Goal: Task Accomplishment & Management: Manage account settings

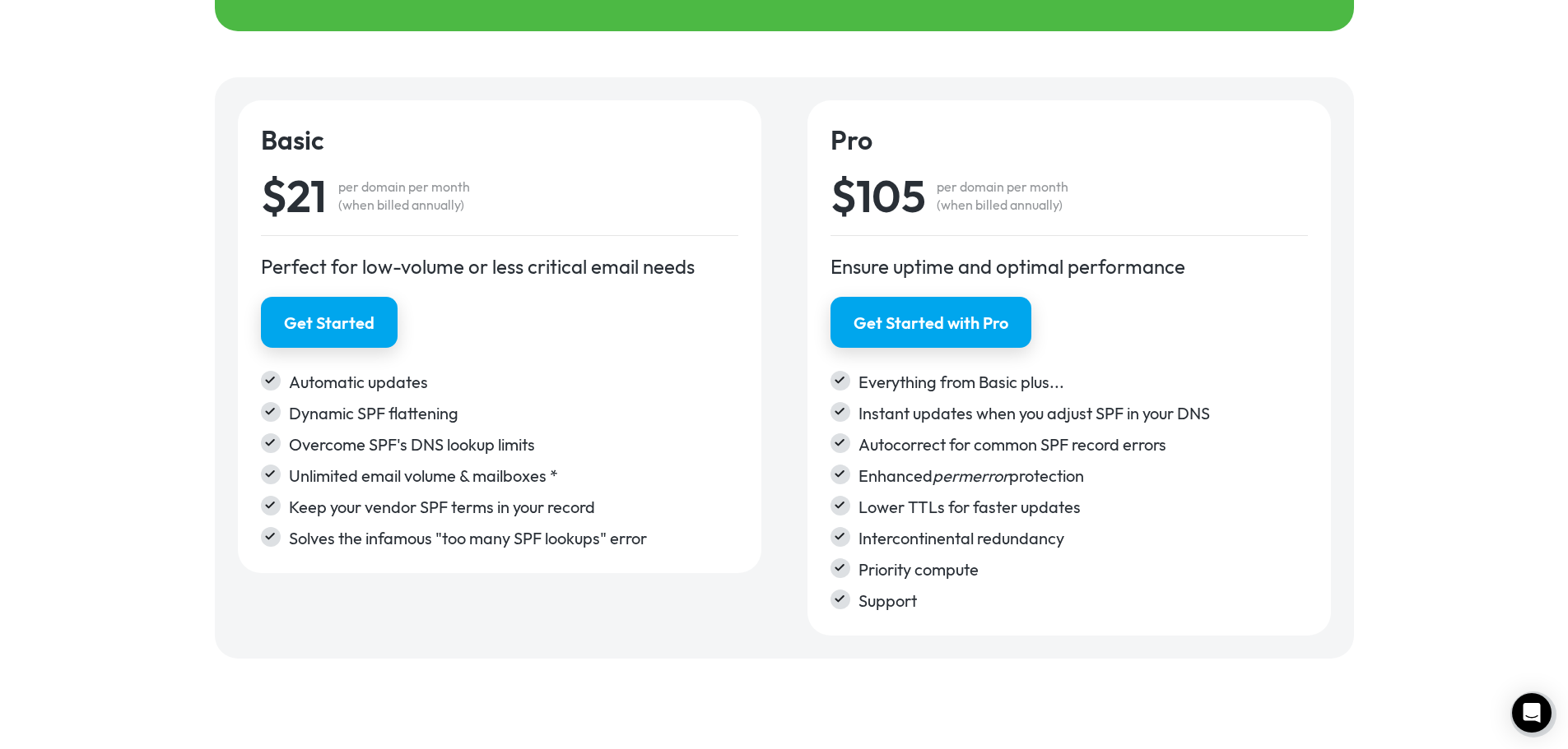
scroll to position [2676, 0]
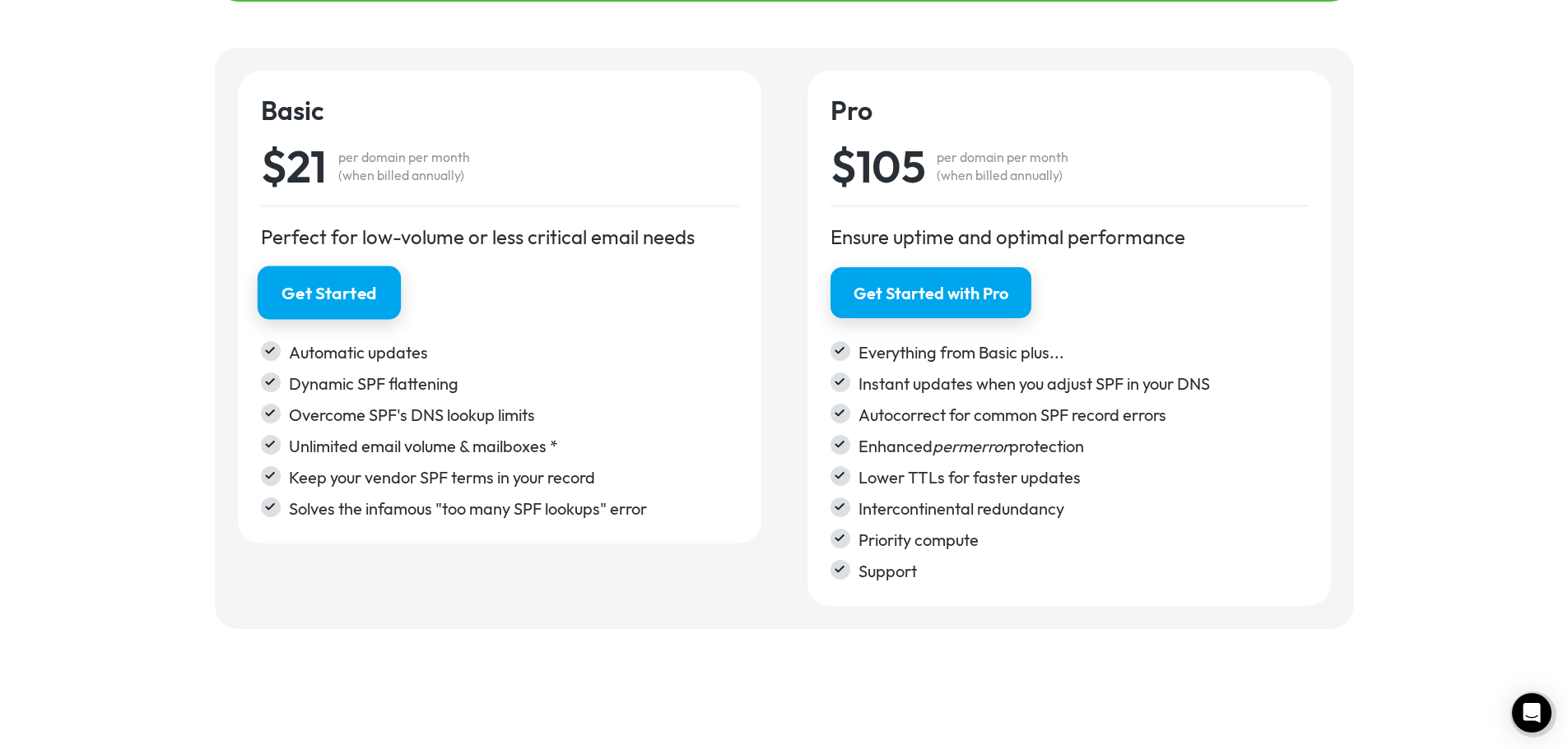
click at [351, 279] on link "Get Started" at bounding box center [328, 292] width 143 height 53
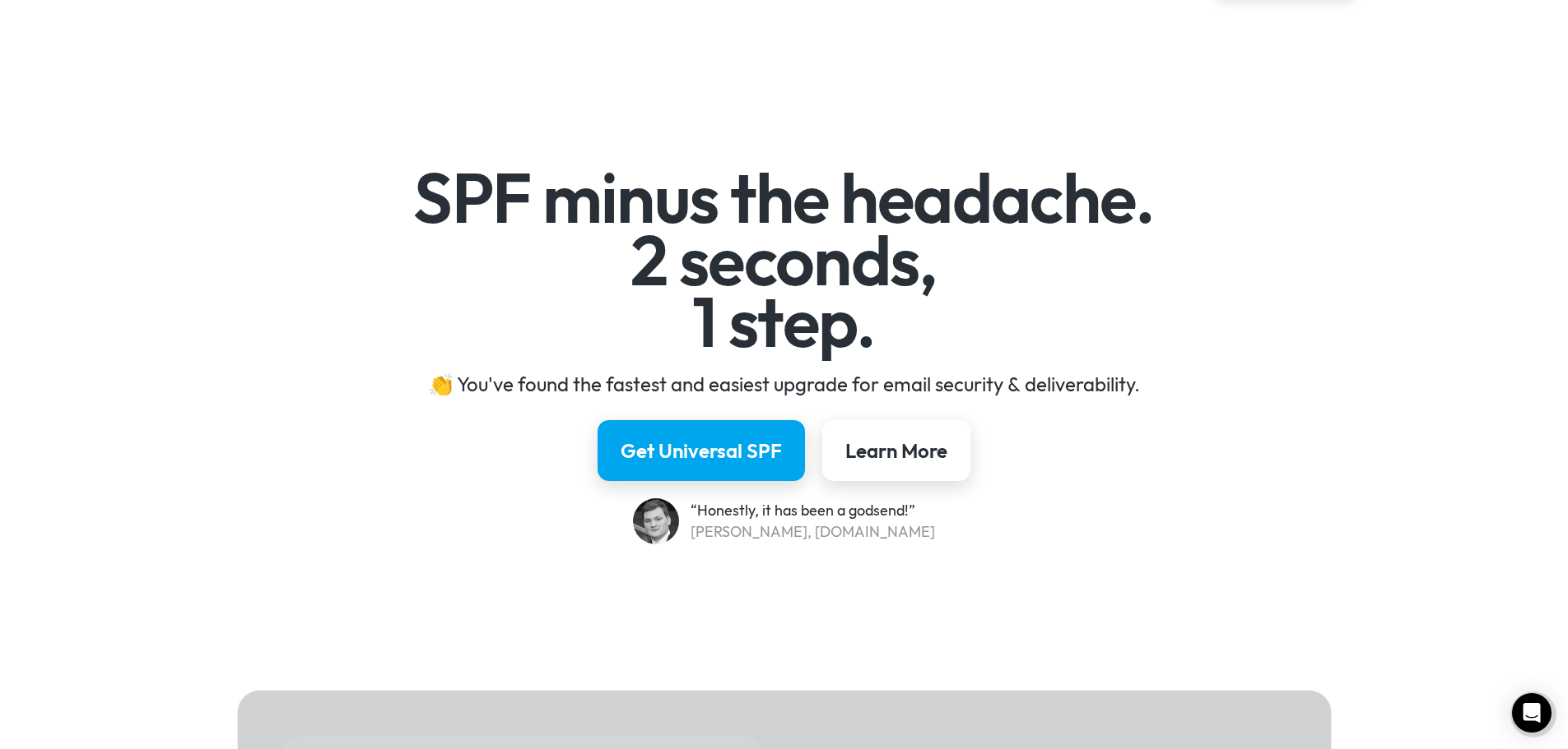
scroll to position [58, 0]
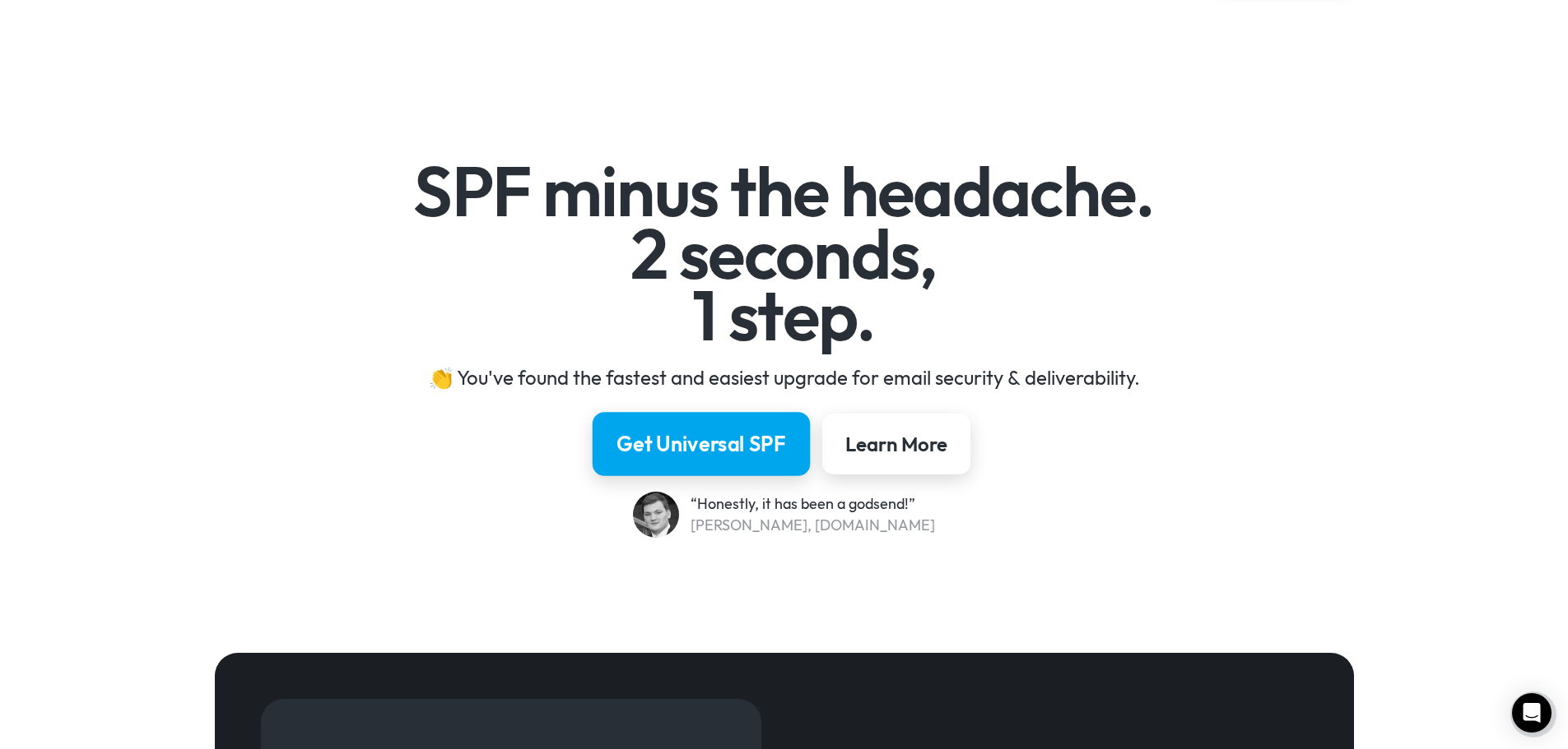
click at [719, 414] on link "Get Universal SPF" at bounding box center [702, 444] width 218 height 65
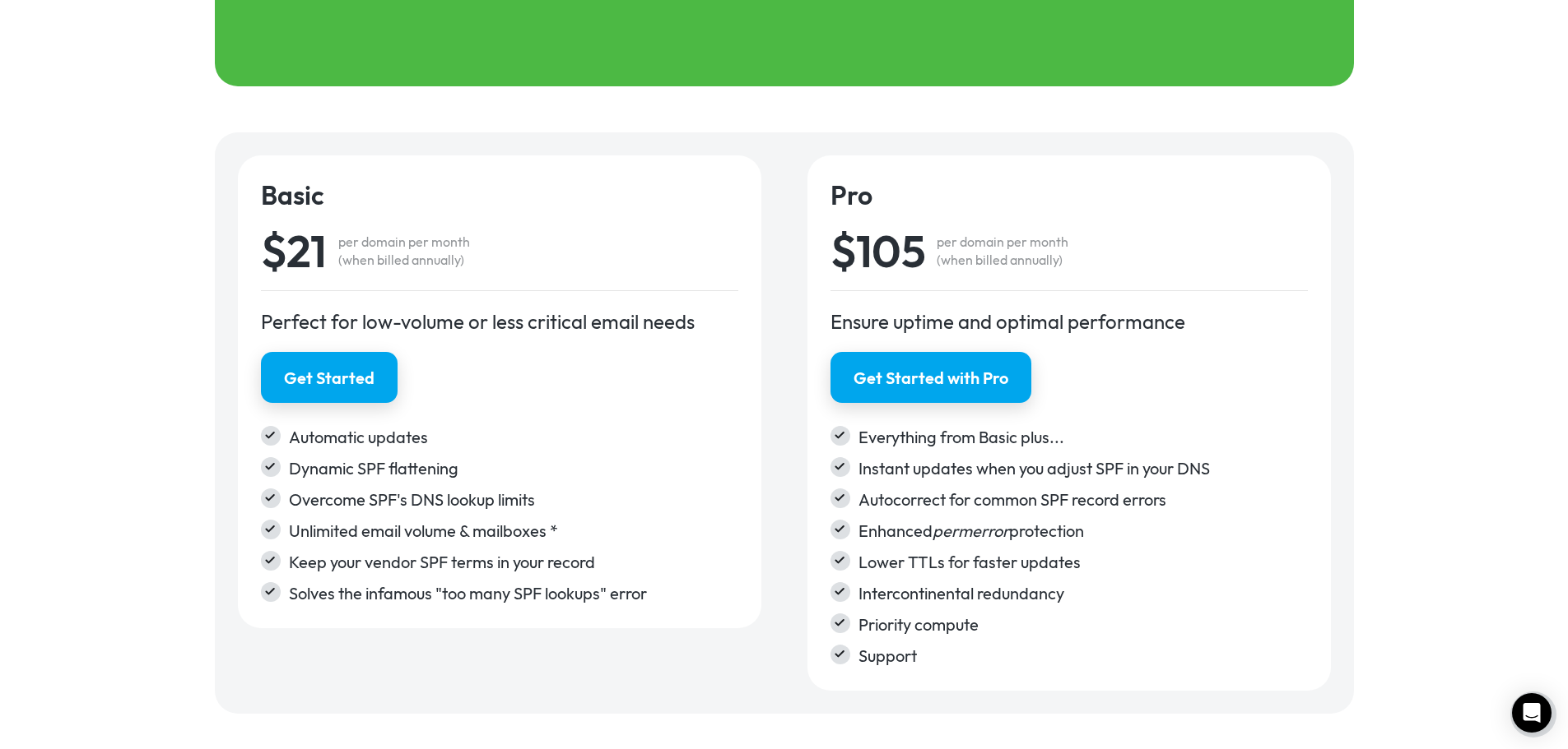
scroll to position [2610, 0]
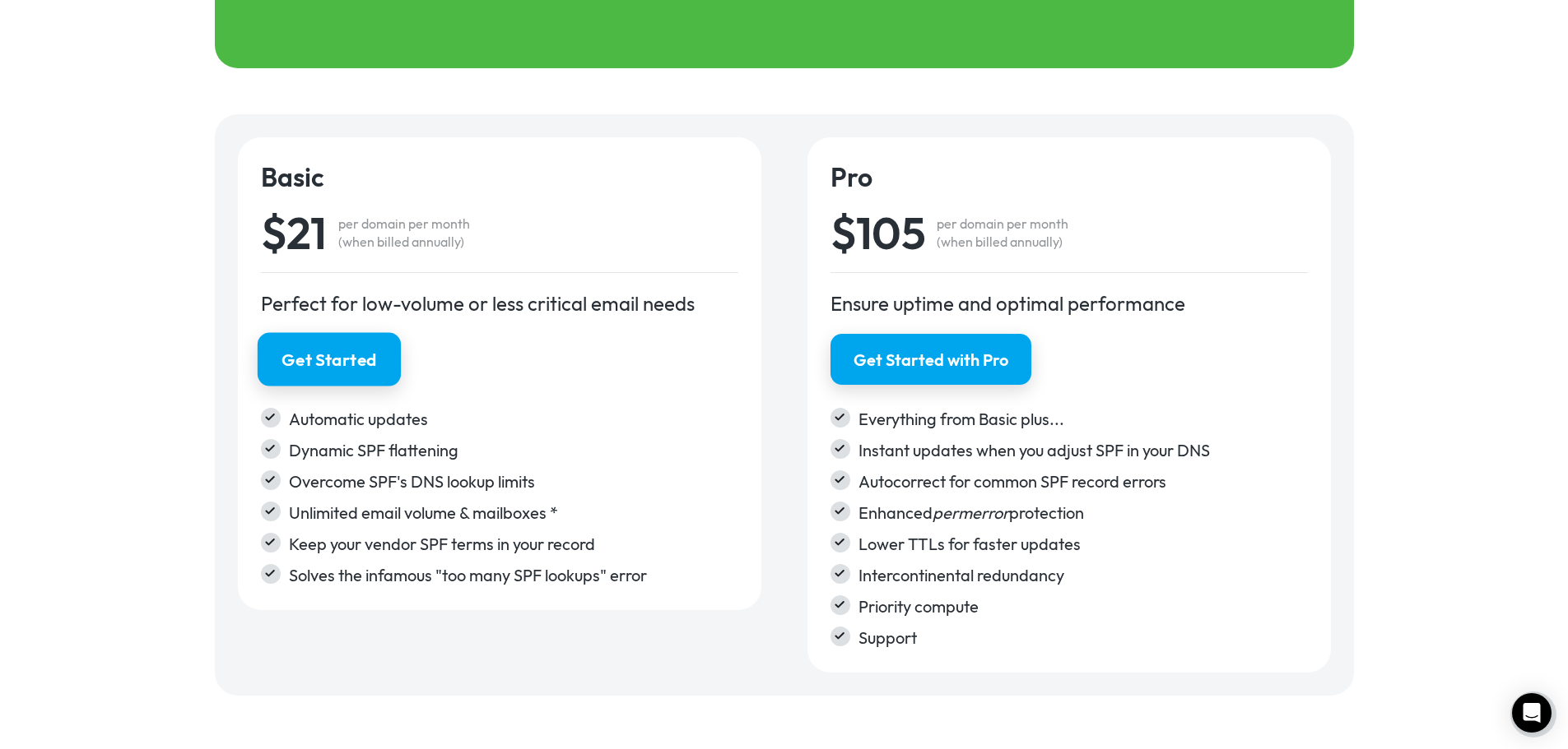
click at [333, 358] on div "Get Started" at bounding box center [329, 359] width 96 height 24
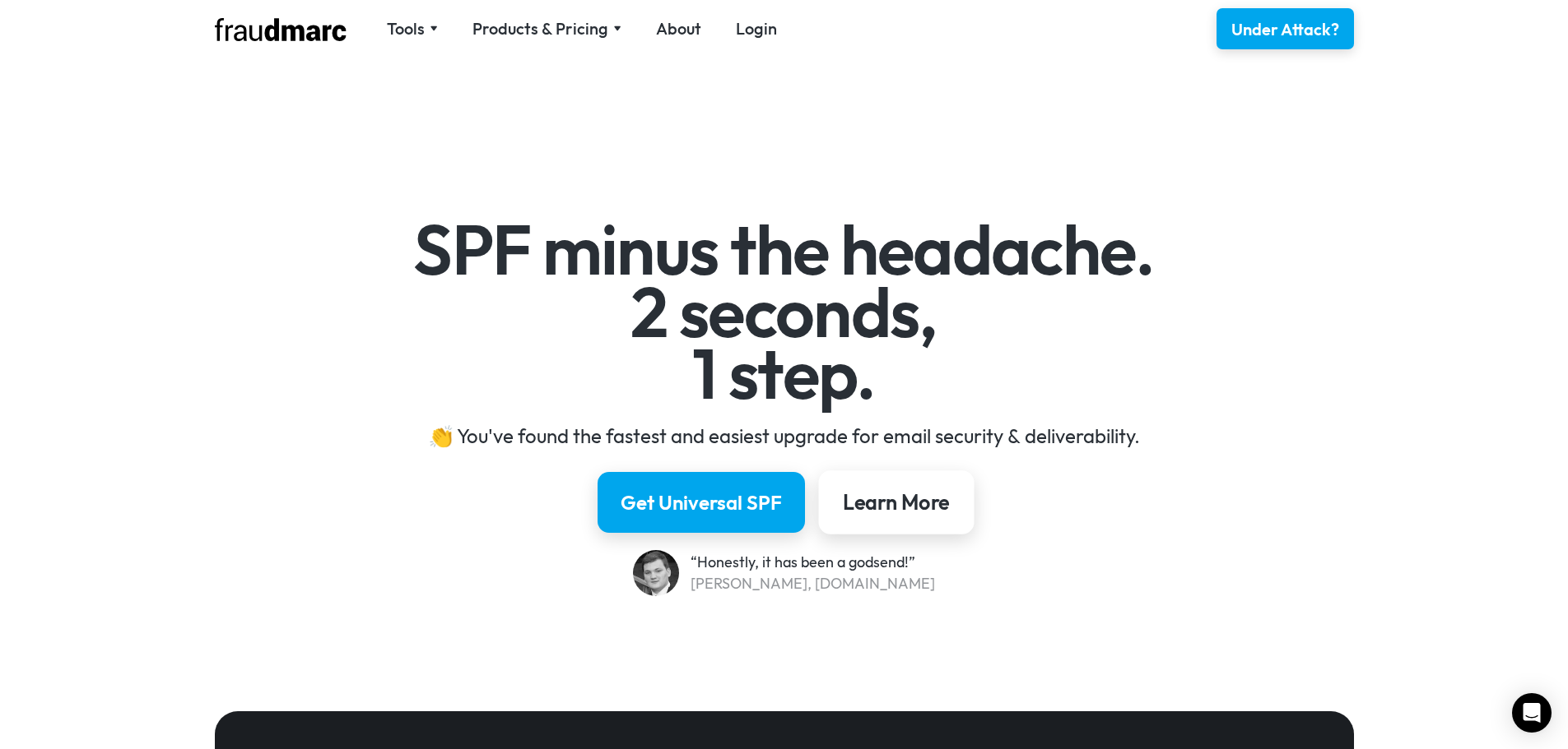
click at [921, 516] on link "Learn More" at bounding box center [896, 502] width 156 height 65
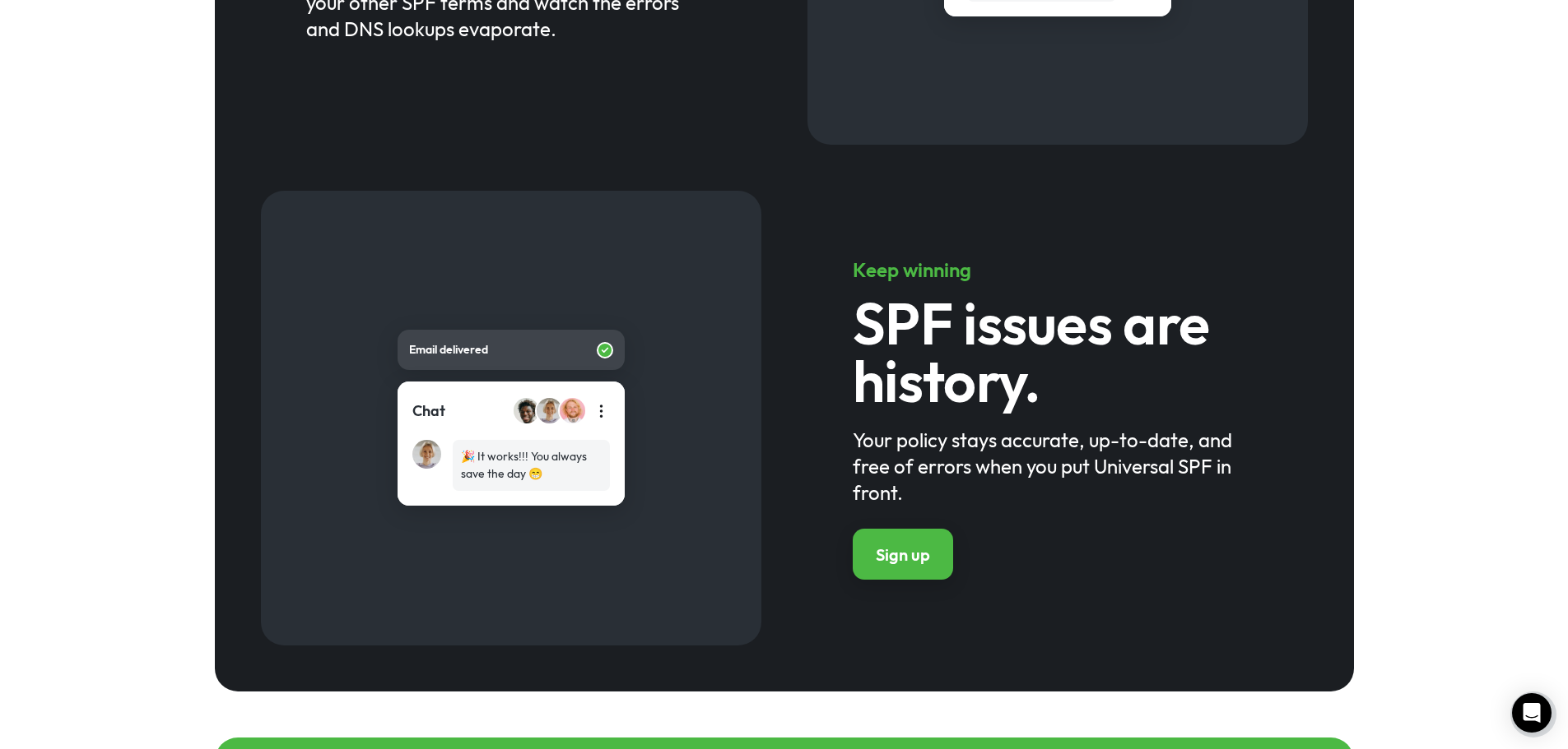
scroll to position [1576, 0]
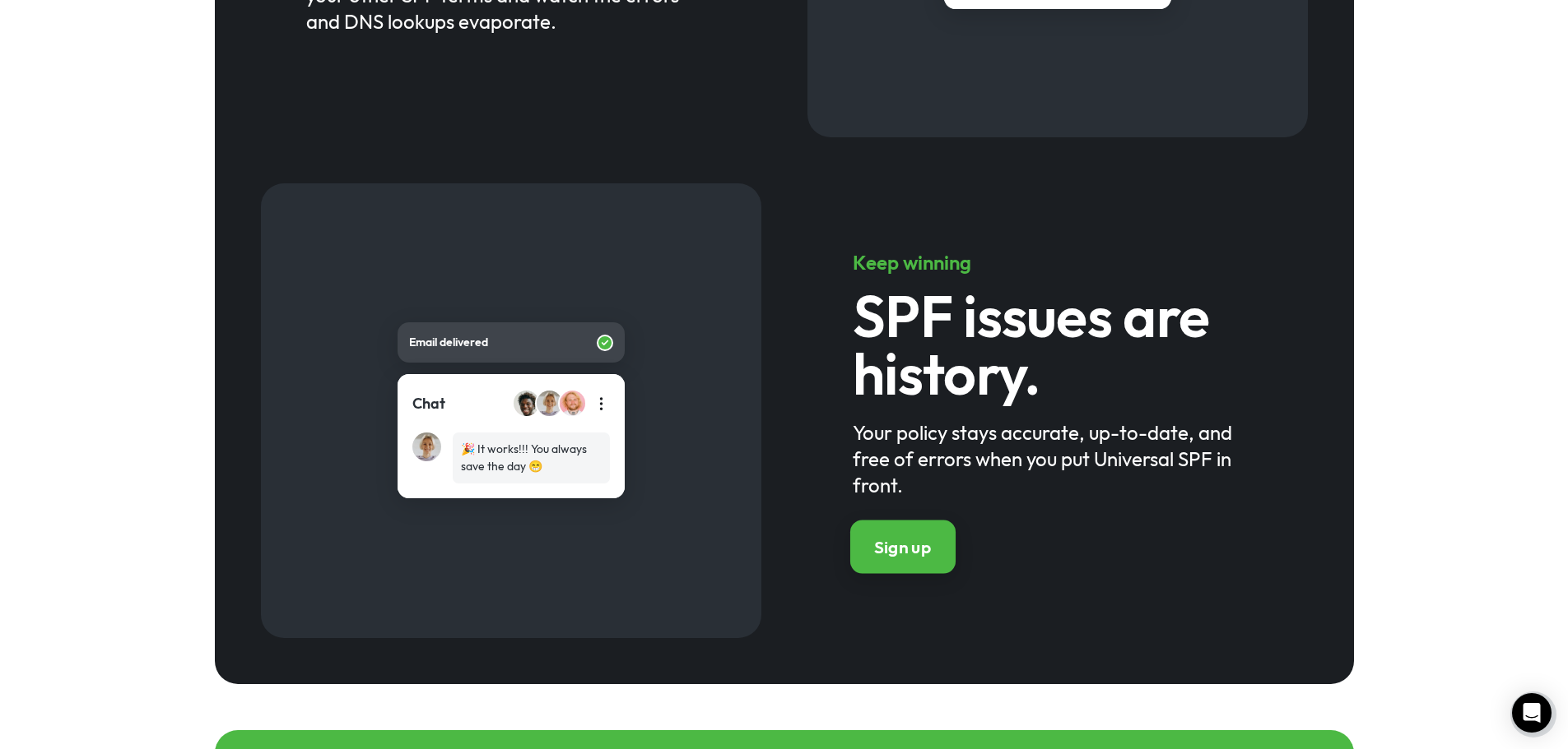
click at [909, 557] on div "Sign up" at bounding box center [903, 546] width 57 height 24
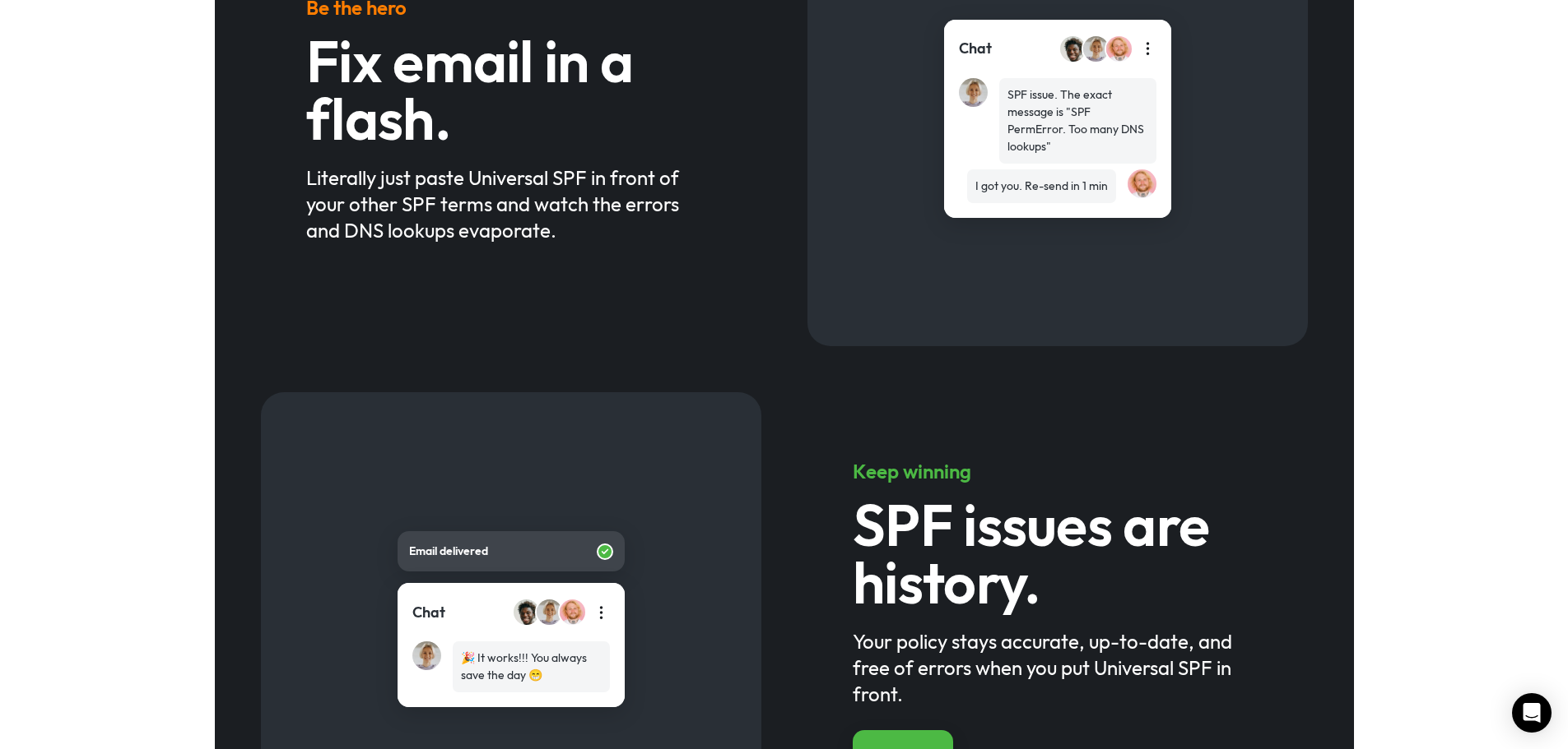
scroll to position [1352, 0]
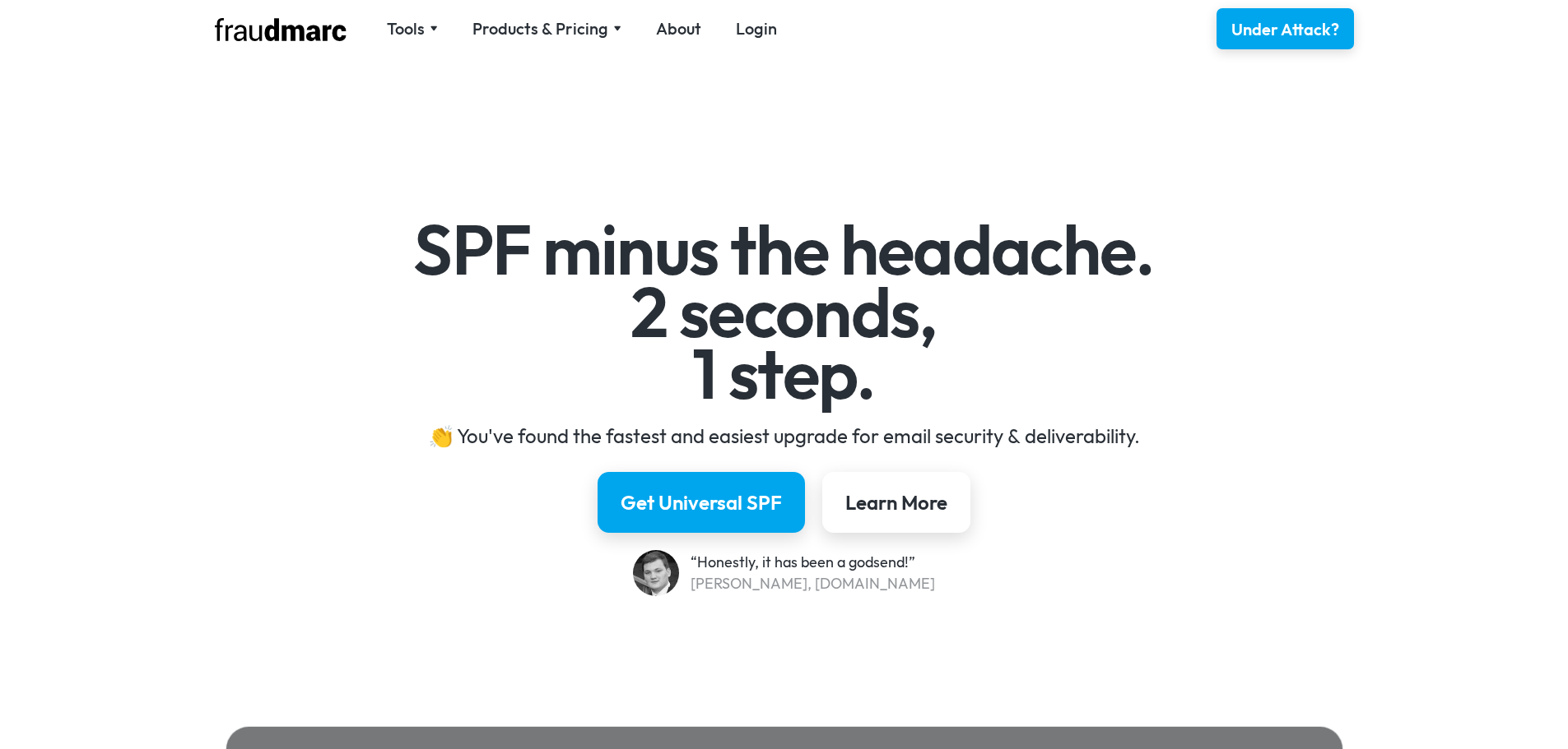
scroll to position [1352, 0]
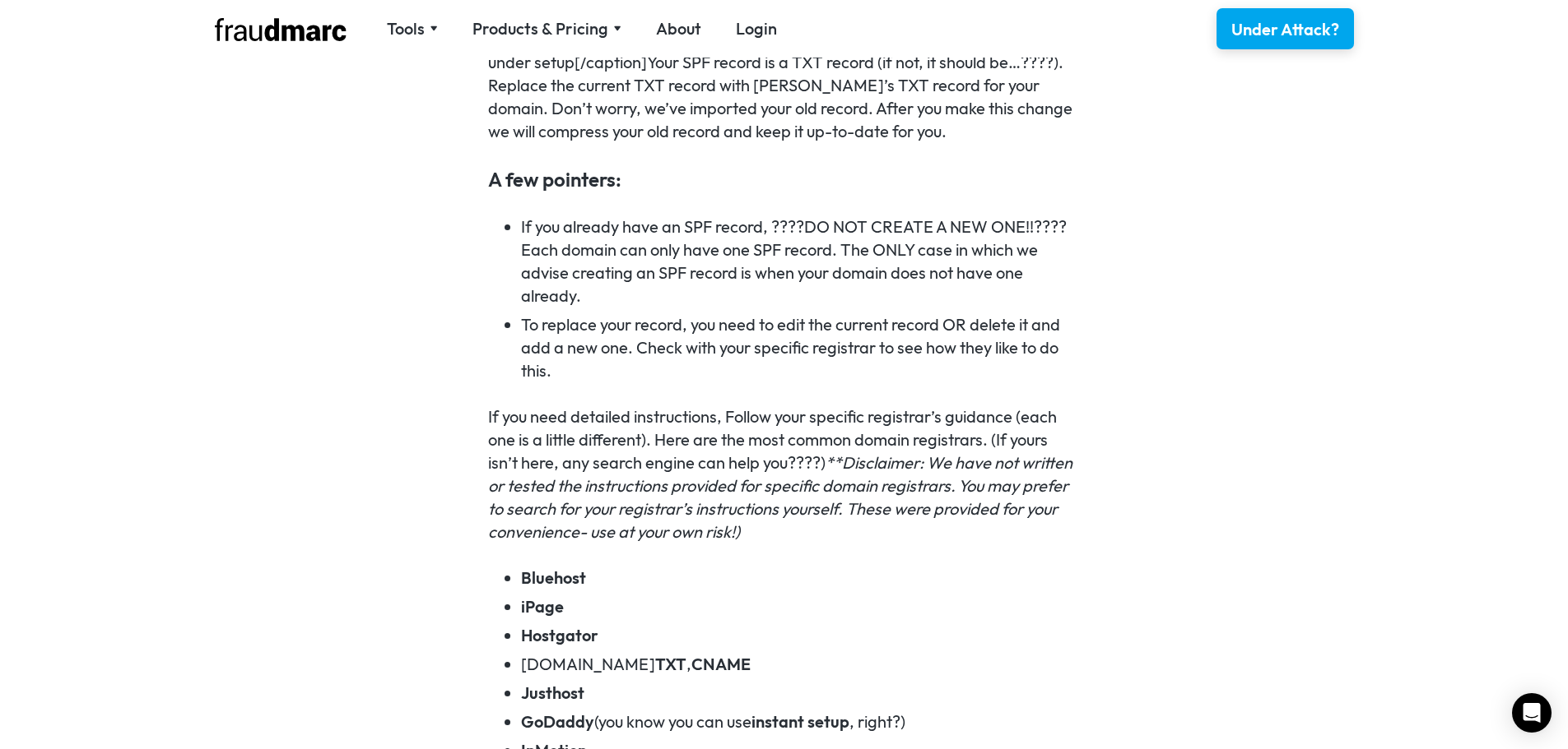
scroll to position [2085, 0]
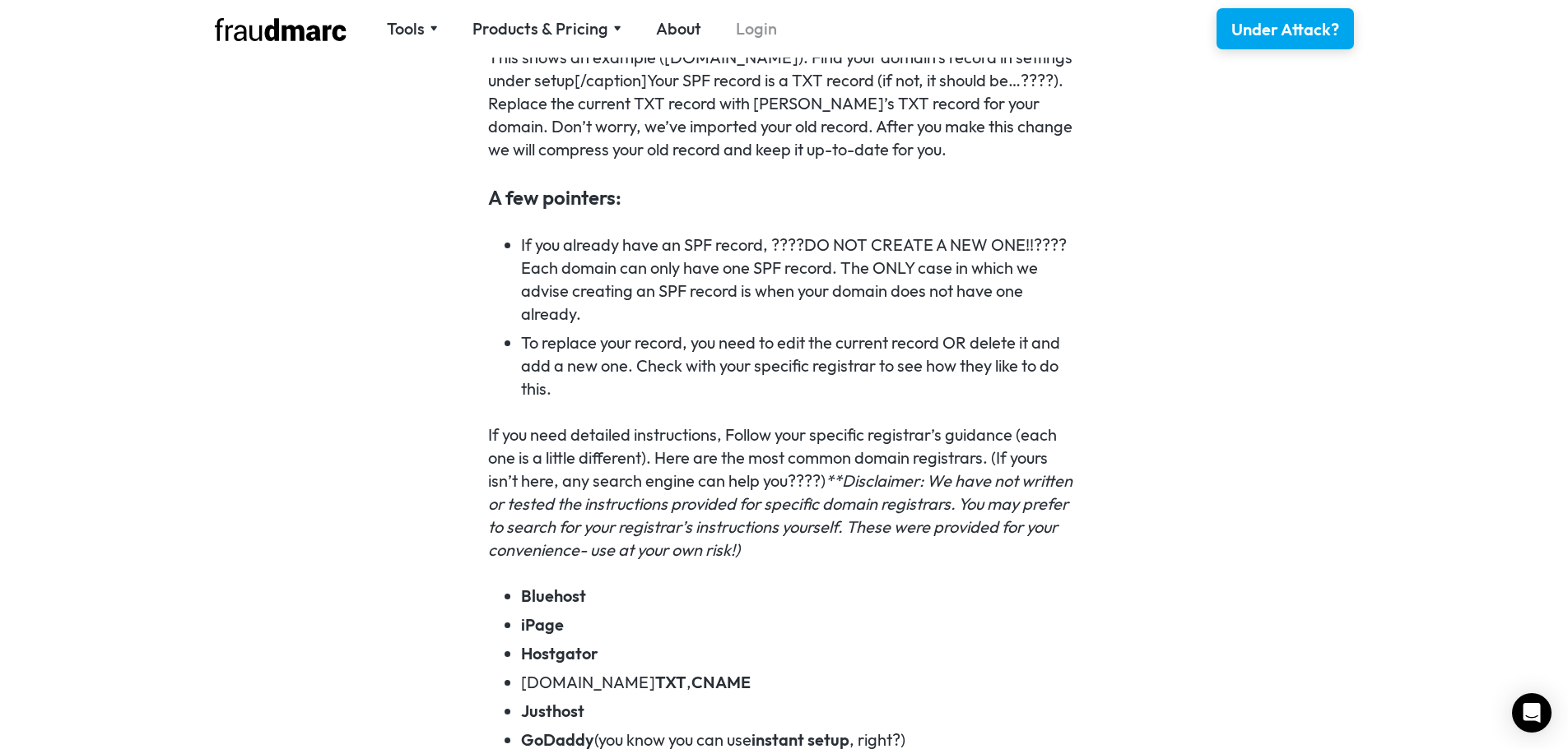
click at [747, 29] on link "Login" at bounding box center [756, 29] width 41 height 23
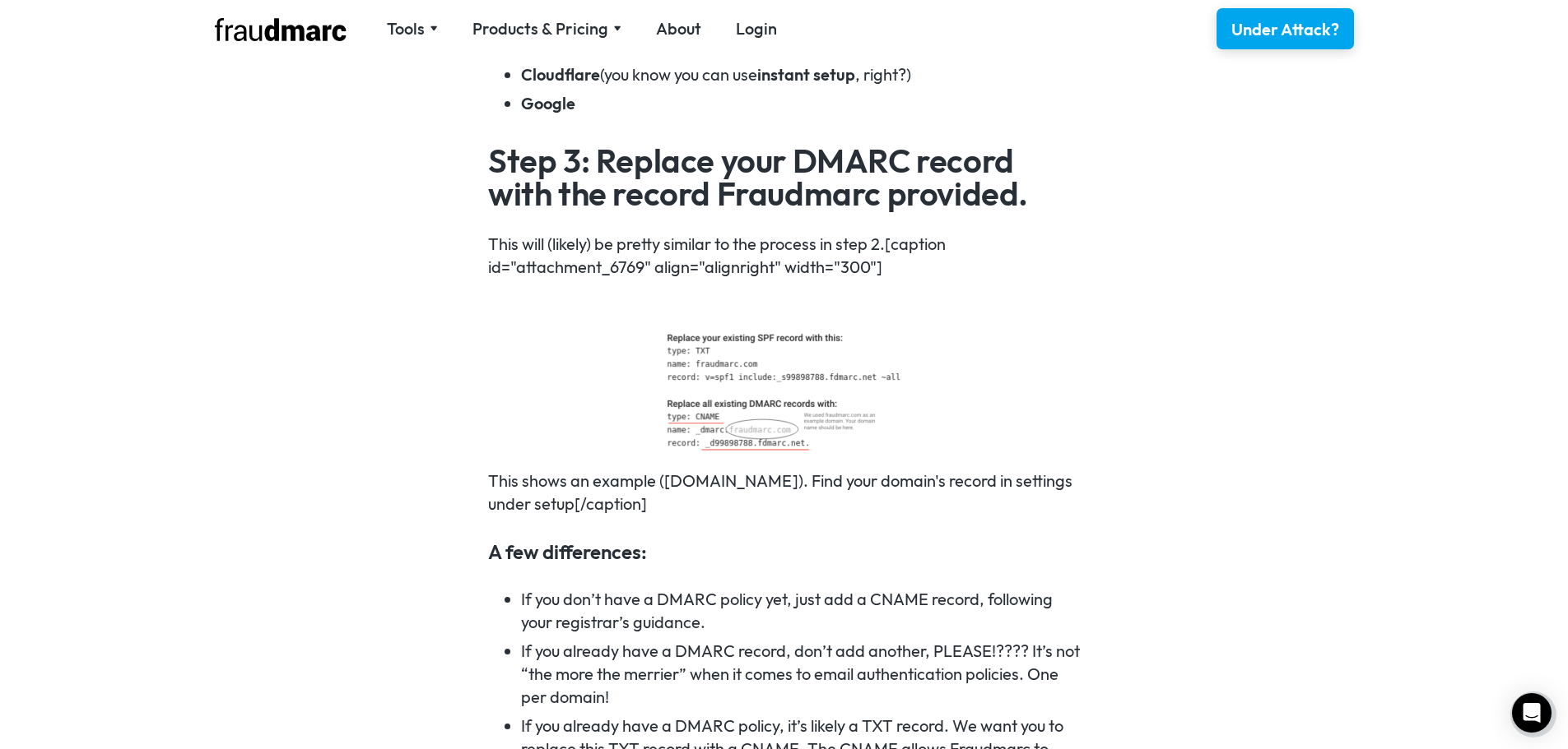
scroll to position [2868, 0]
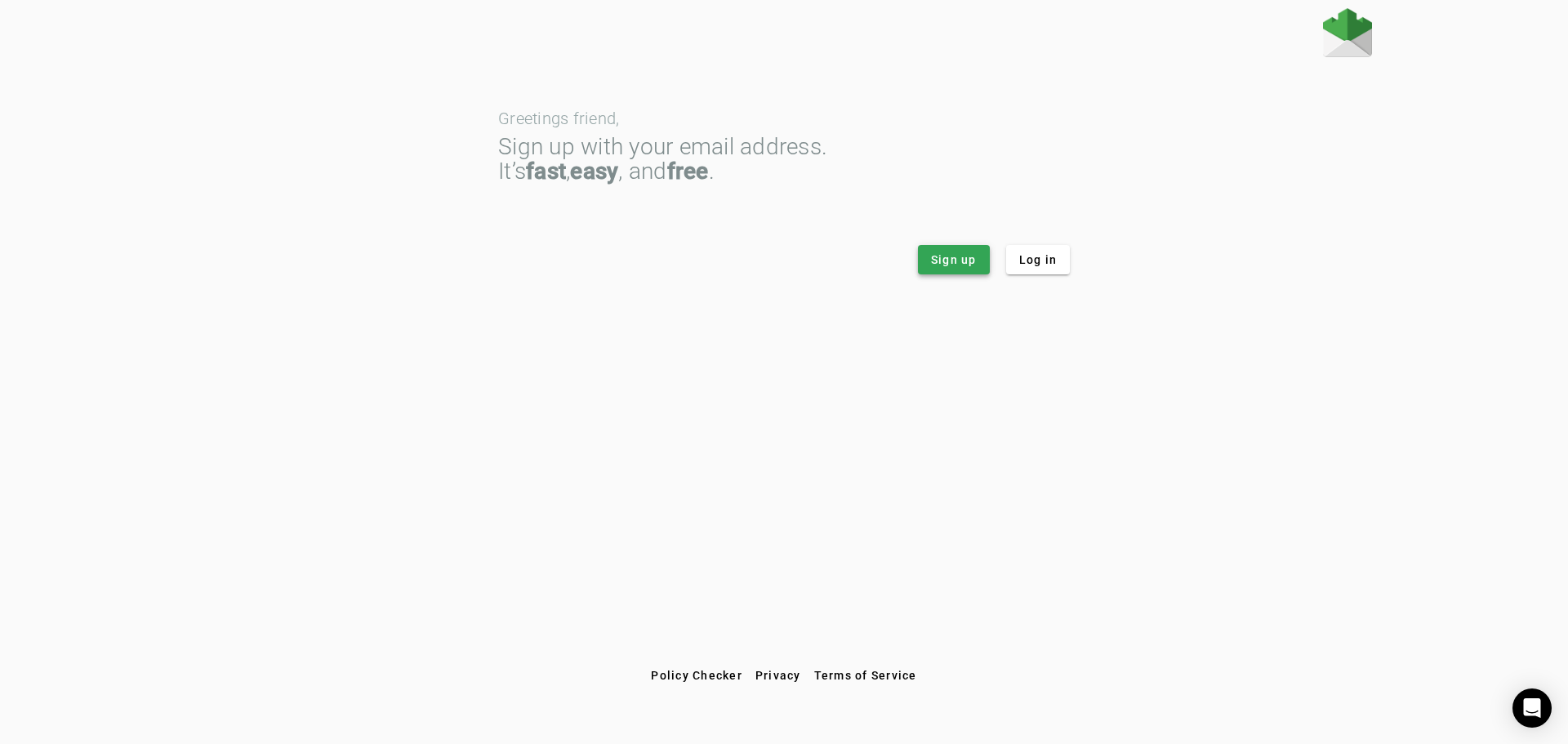
click at [959, 264] on span "Sign up" at bounding box center [953, 259] width 46 height 17
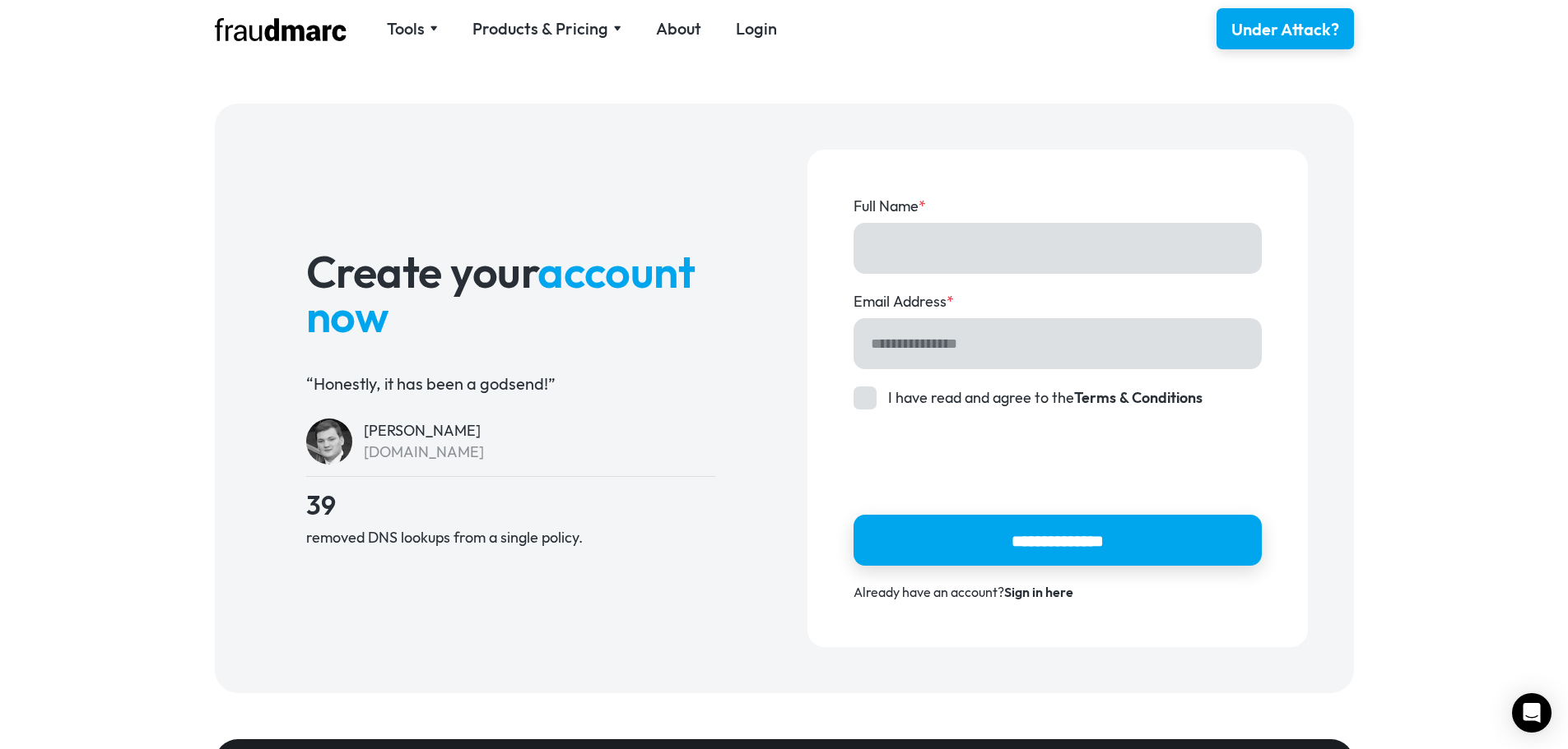
click at [938, 250] on input "Full Name *" at bounding box center [1057, 248] width 408 height 51
type input "*********"
click at [956, 344] on input "Email Address *" at bounding box center [1057, 344] width 408 height 51
type input "**********"
click at [855, 396] on div "Account Form" at bounding box center [865, 398] width 23 height 23
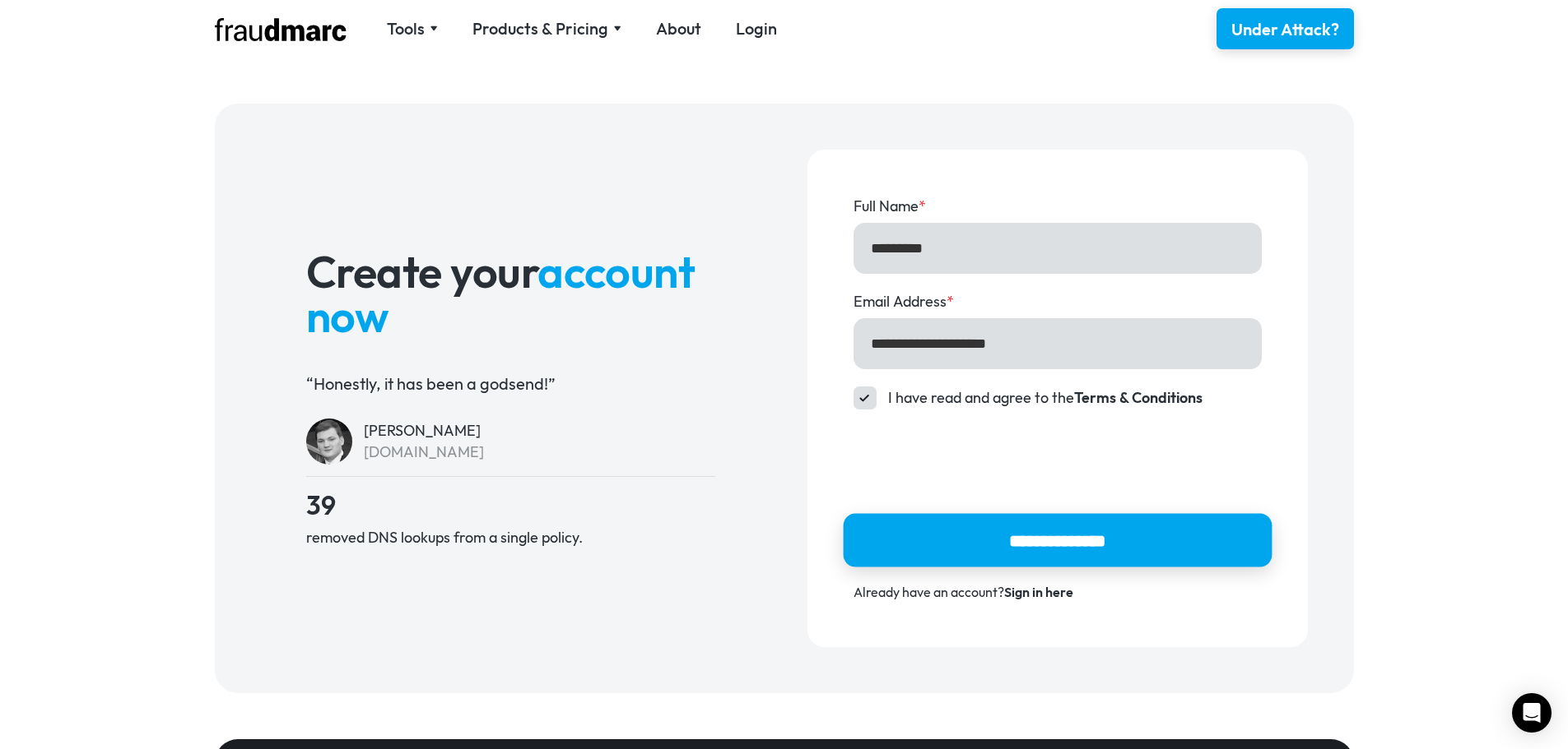
click at [1019, 534] on input "**********" at bounding box center [1057, 539] width 429 height 53
type input "**********"
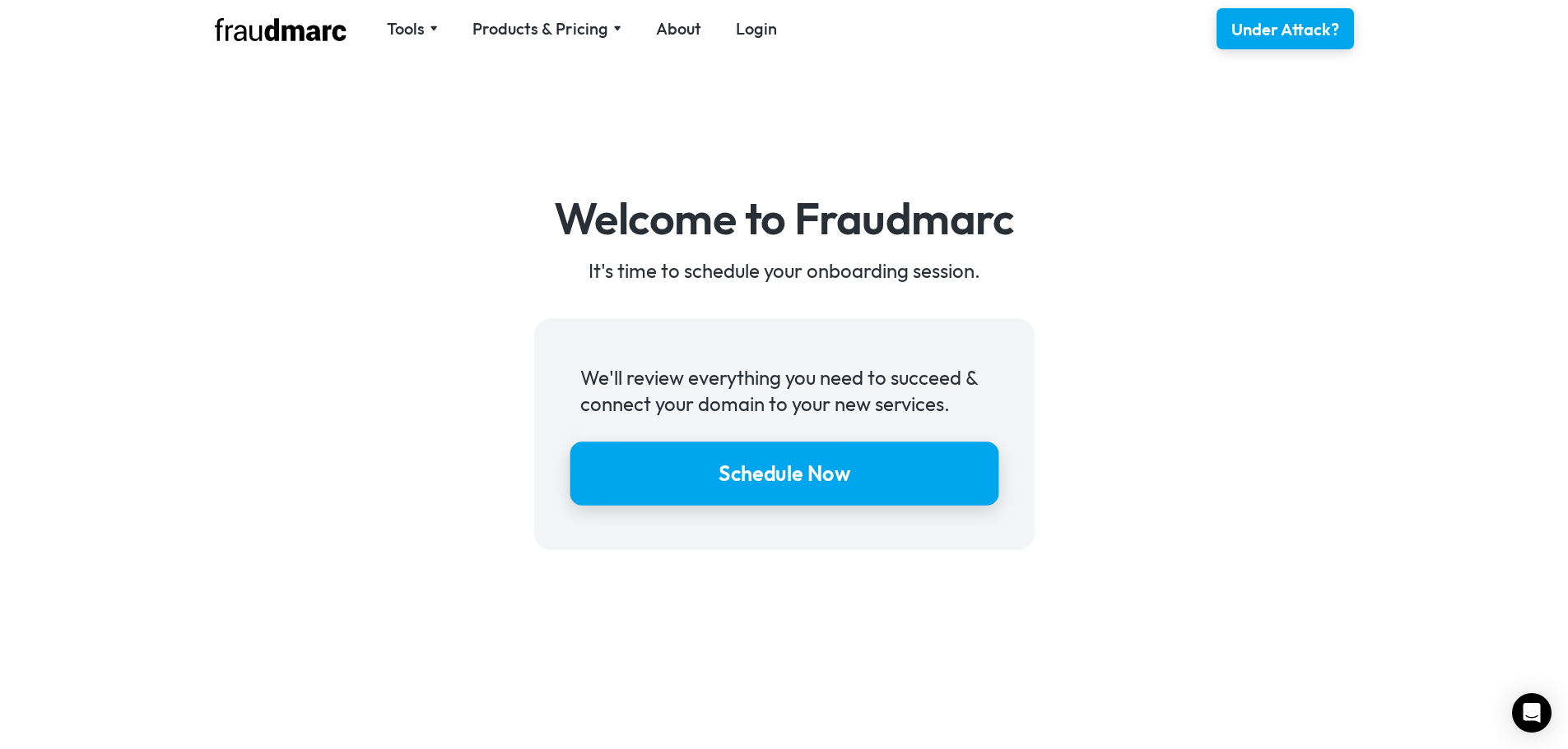
click at [826, 465] on div "Schedule Now" at bounding box center [784, 474] width 132 height 28
click at [849, 460] on div "Schedule Now" at bounding box center [784, 474] width 132 height 28
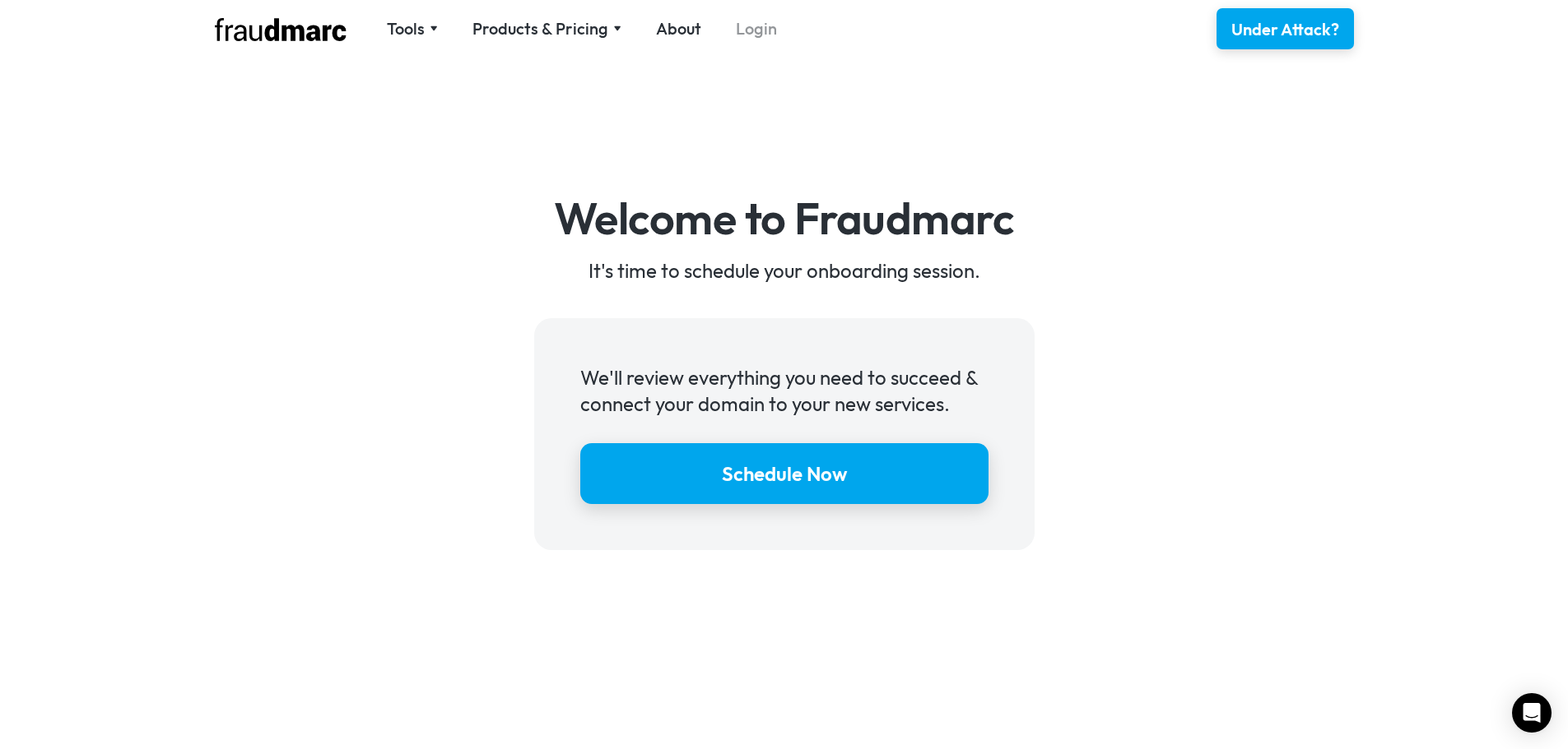
click at [761, 26] on link "Login" at bounding box center [756, 29] width 41 height 23
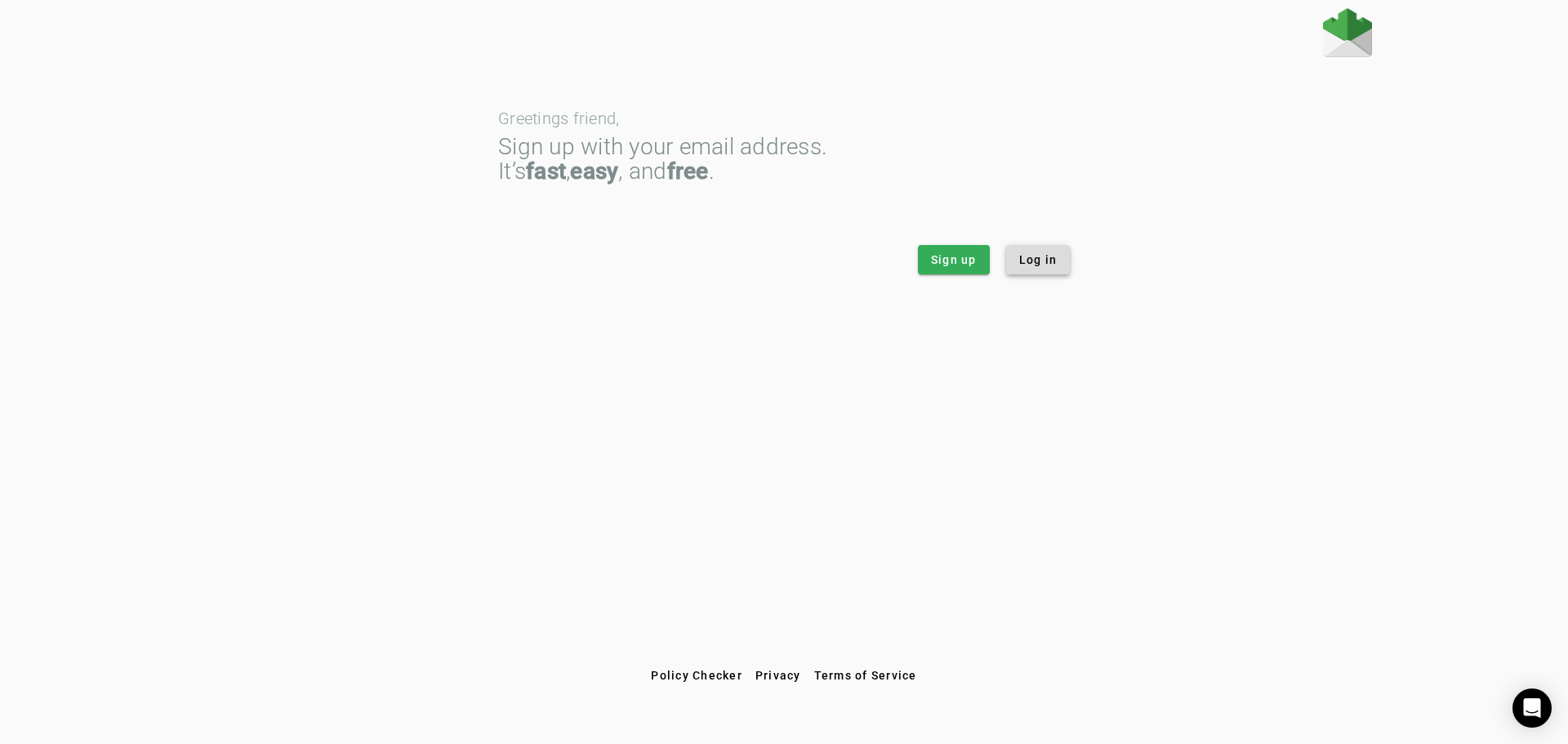
click at [1037, 263] on span "Log in" at bounding box center [1039, 259] width 39 height 17
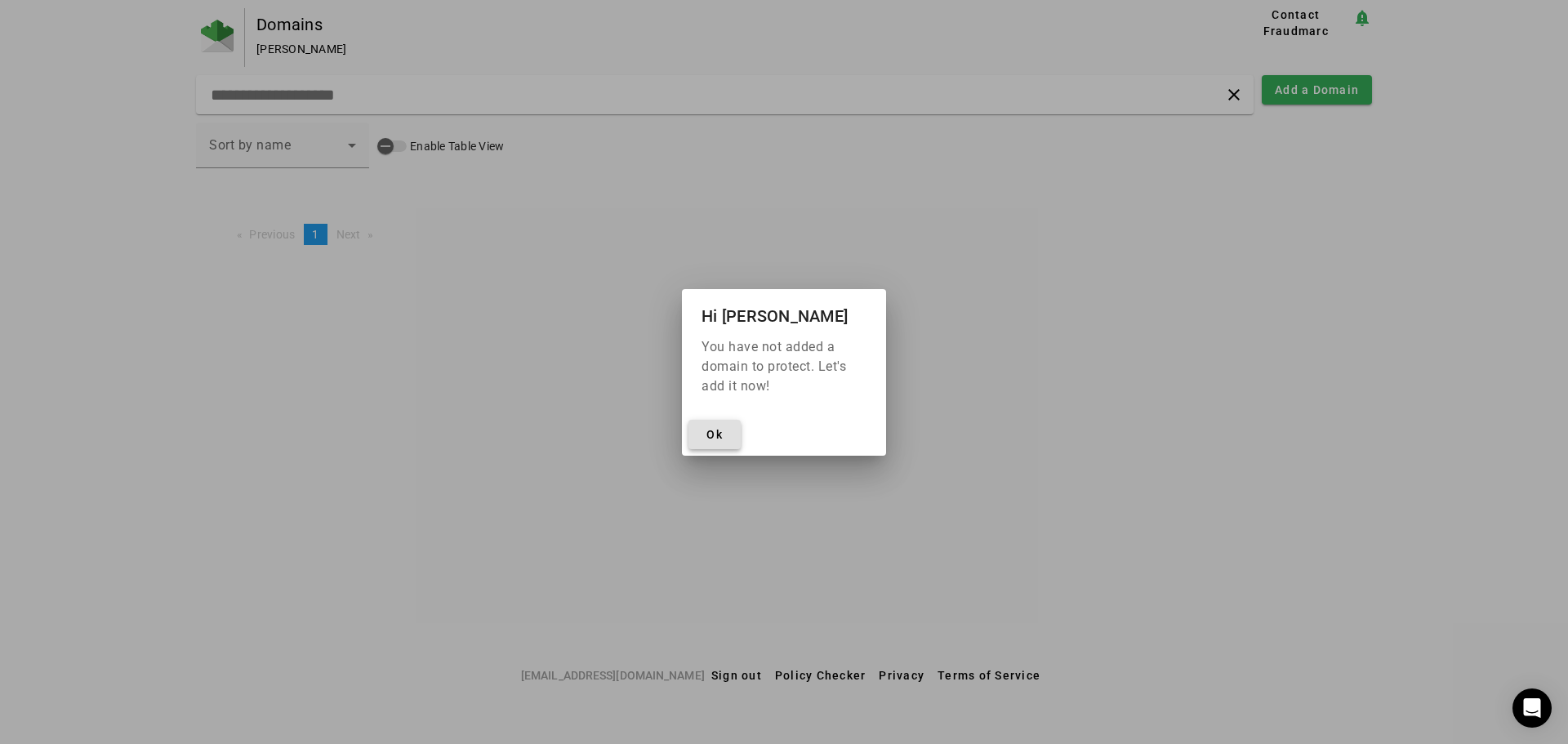
click at [716, 435] on span "Ok" at bounding box center [714, 434] width 17 height 13
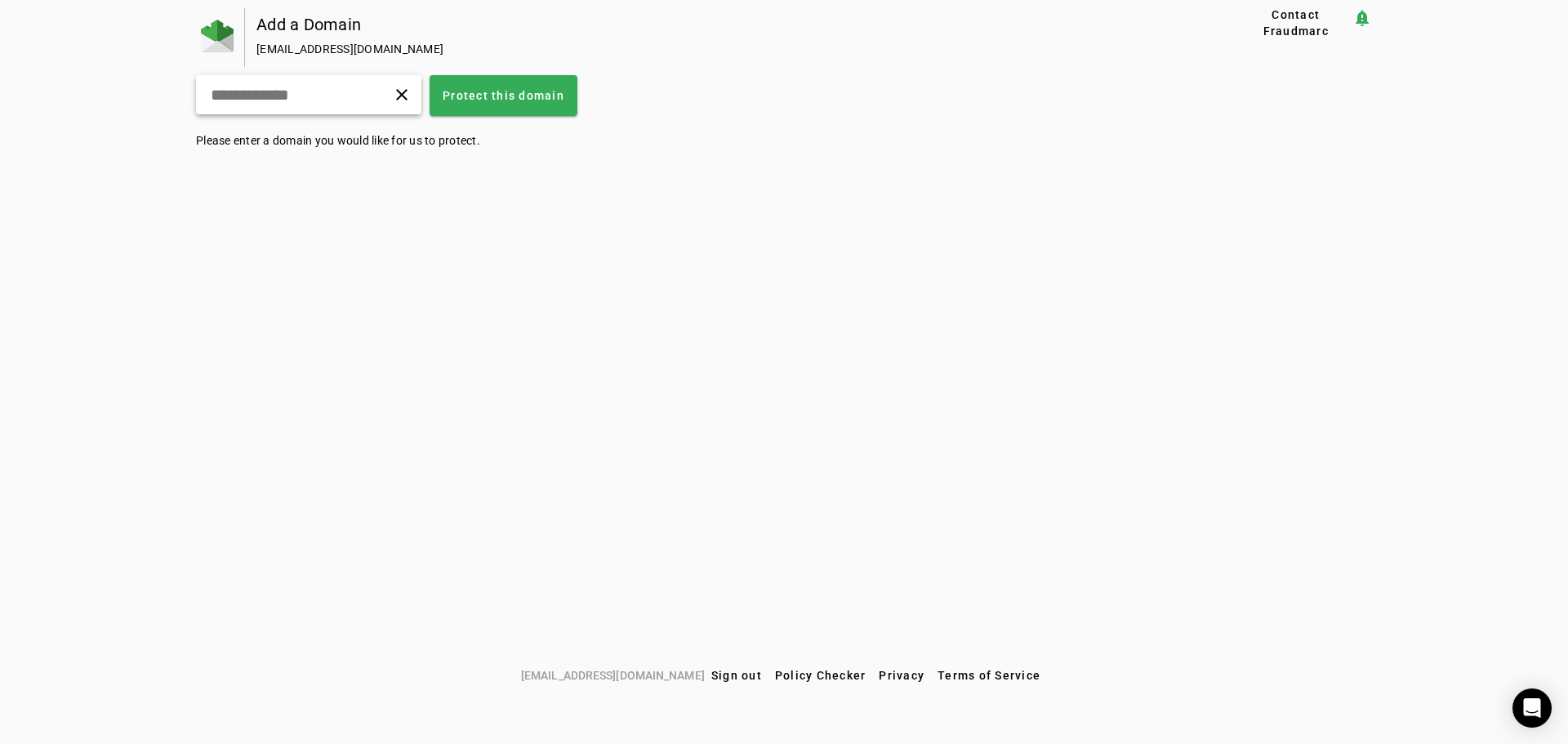
click at [303, 94] on input "text" at bounding box center [270, 95] width 124 height 19
type input "**********"
click at [521, 105] on span at bounding box center [503, 95] width 147 height 40
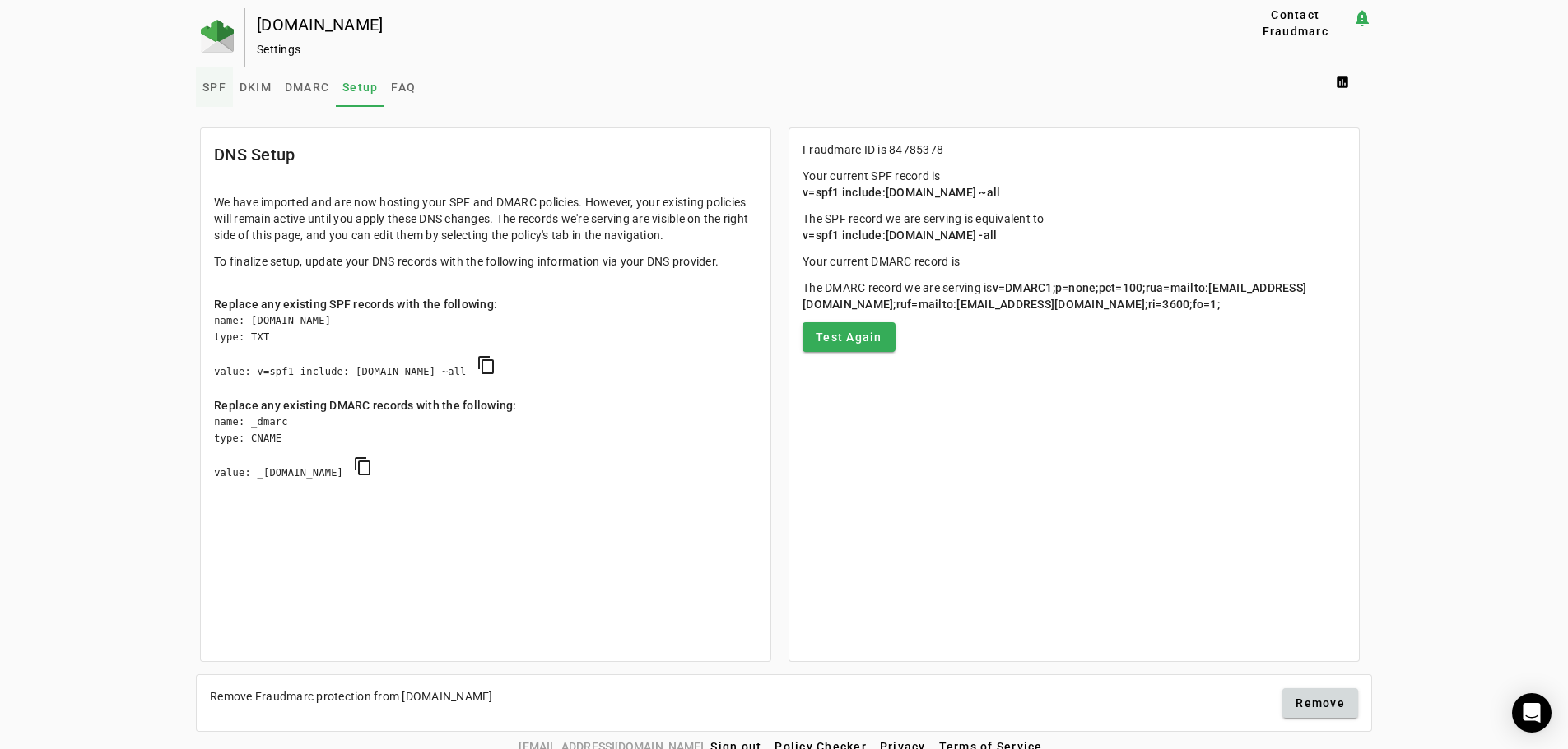
click at [217, 89] on span "SPF" at bounding box center [214, 87] width 24 height 11
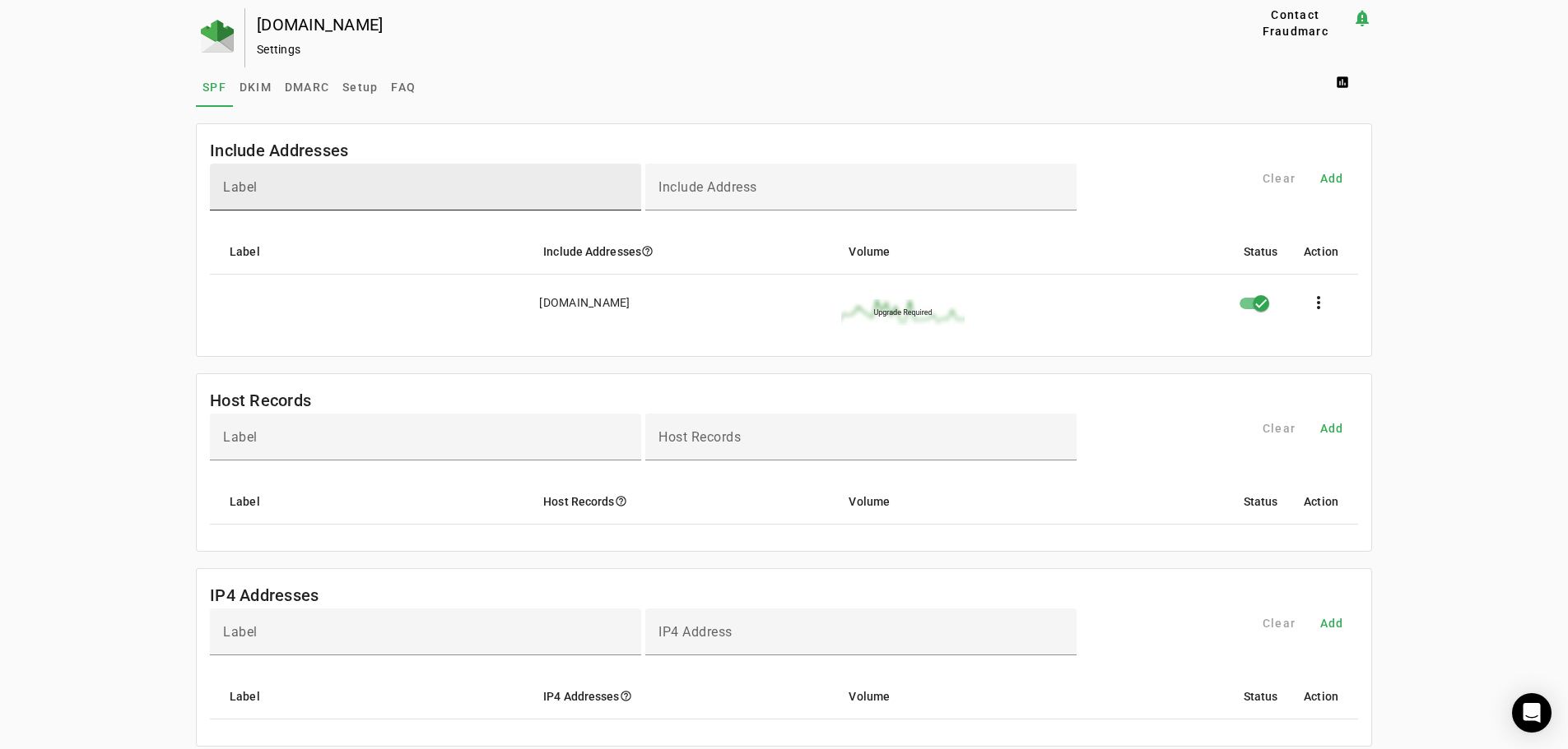
click at [415, 189] on input "Label" at bounding box center [426, 194] width 405 height 19
click at [346, 88] on span "Setup" at bounding box center [360, 87] width 35 height 11
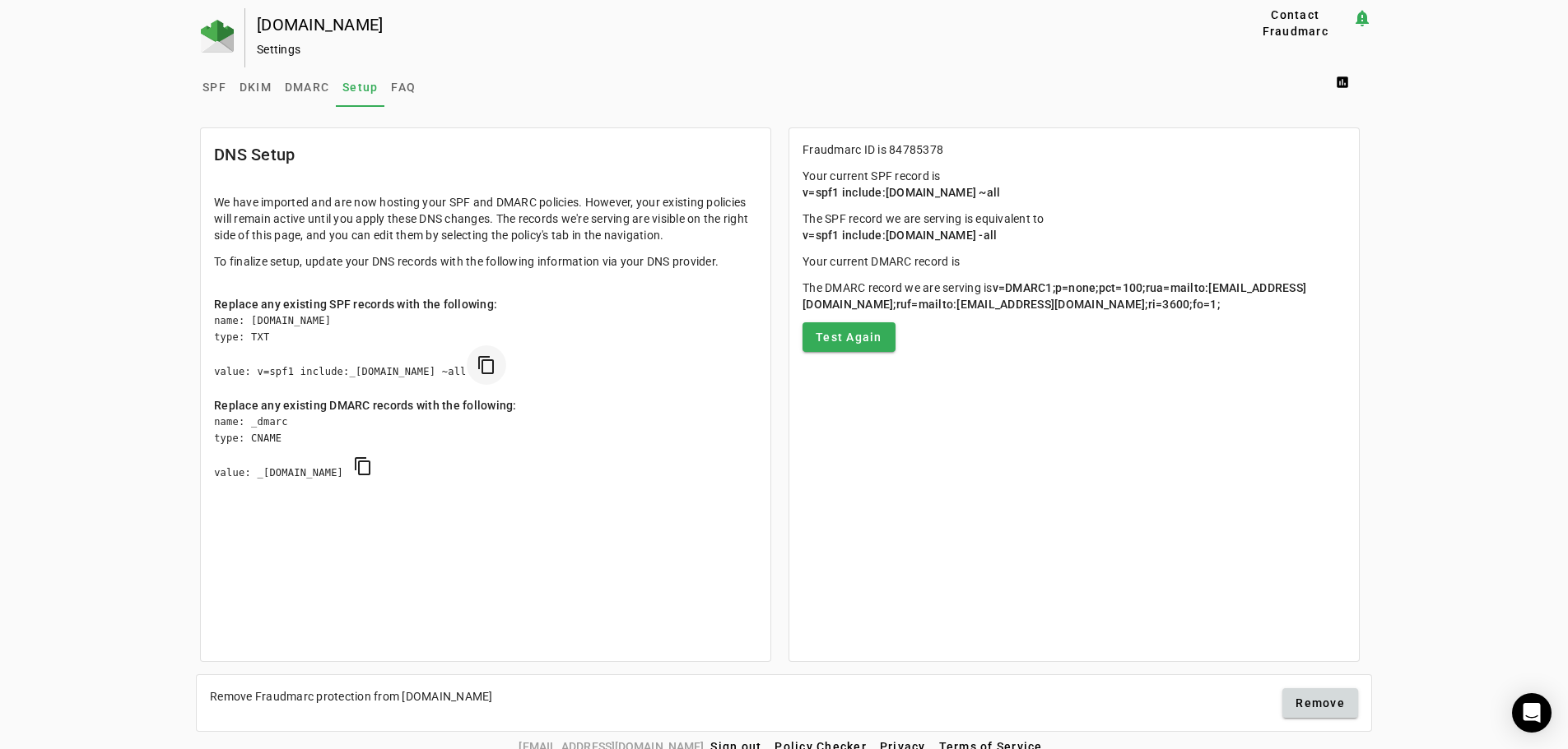
click at [506, 363] on span "copy SPF" at bounding box center [486, 365] width 40 height 40
click at [382, 470] on span "copy DMARC" at bounding box center [363, 466] width 40 height 40
drag, startPoint x: 275, startPoint y: 425, endPoint x: 244, endPoint y: 425, distance: 31.0
click at [244, 425] on div "name: _dmarc type: CNAME value: _[DOMAIN_NAME] content_copy" at bounding box center [486, 456] width 543 height 85
copy div "_dmarc"
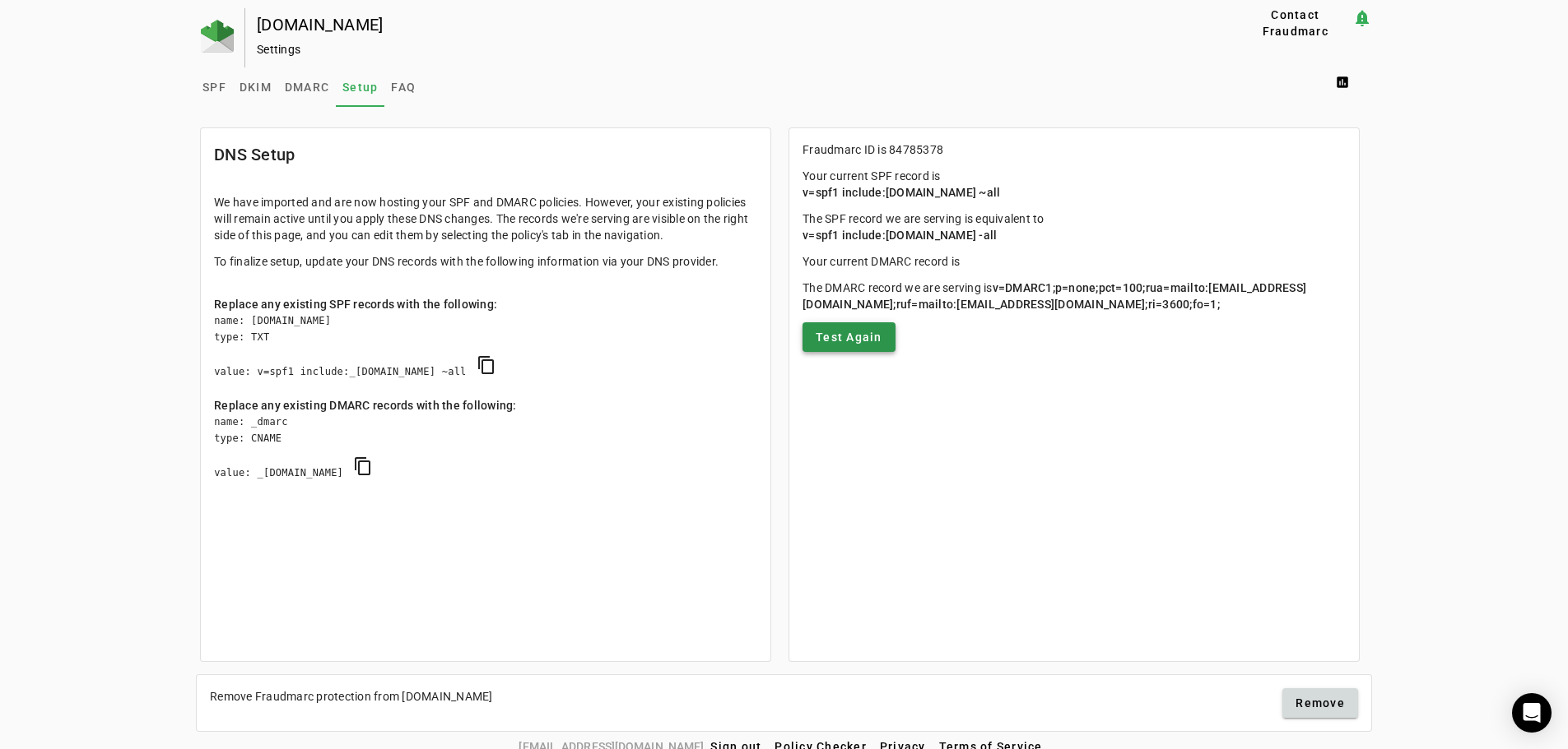
click at [854, 346] on span "Test Again" at bounding box center [849, 337] width 66 height 17
click at [842, 357] on span at bounding box center [849, 337] width 93 height 40
click at [208, 87] on span "SPF" at bounding box center [214, 87] width 24 height 11
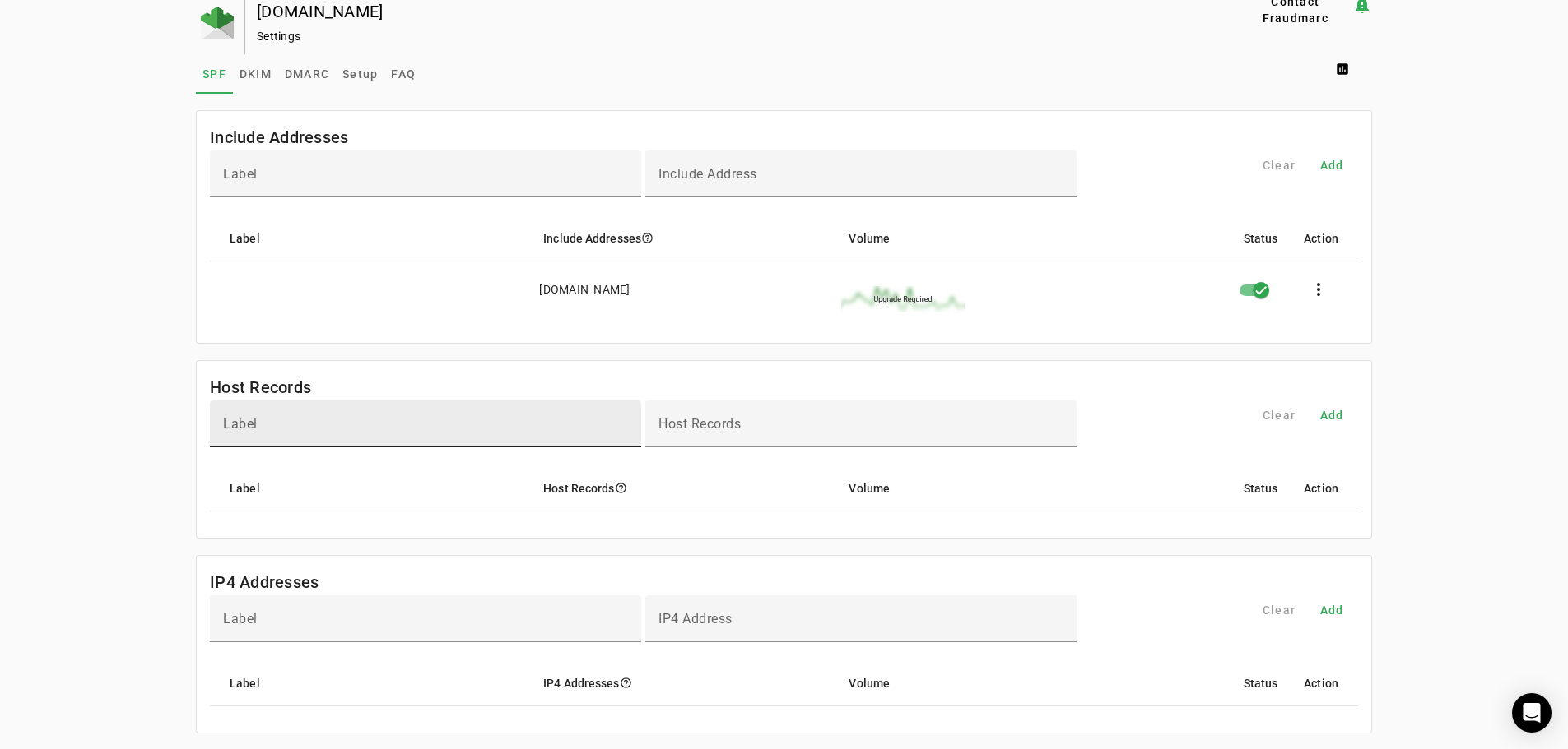
scroll to position [12, 0]
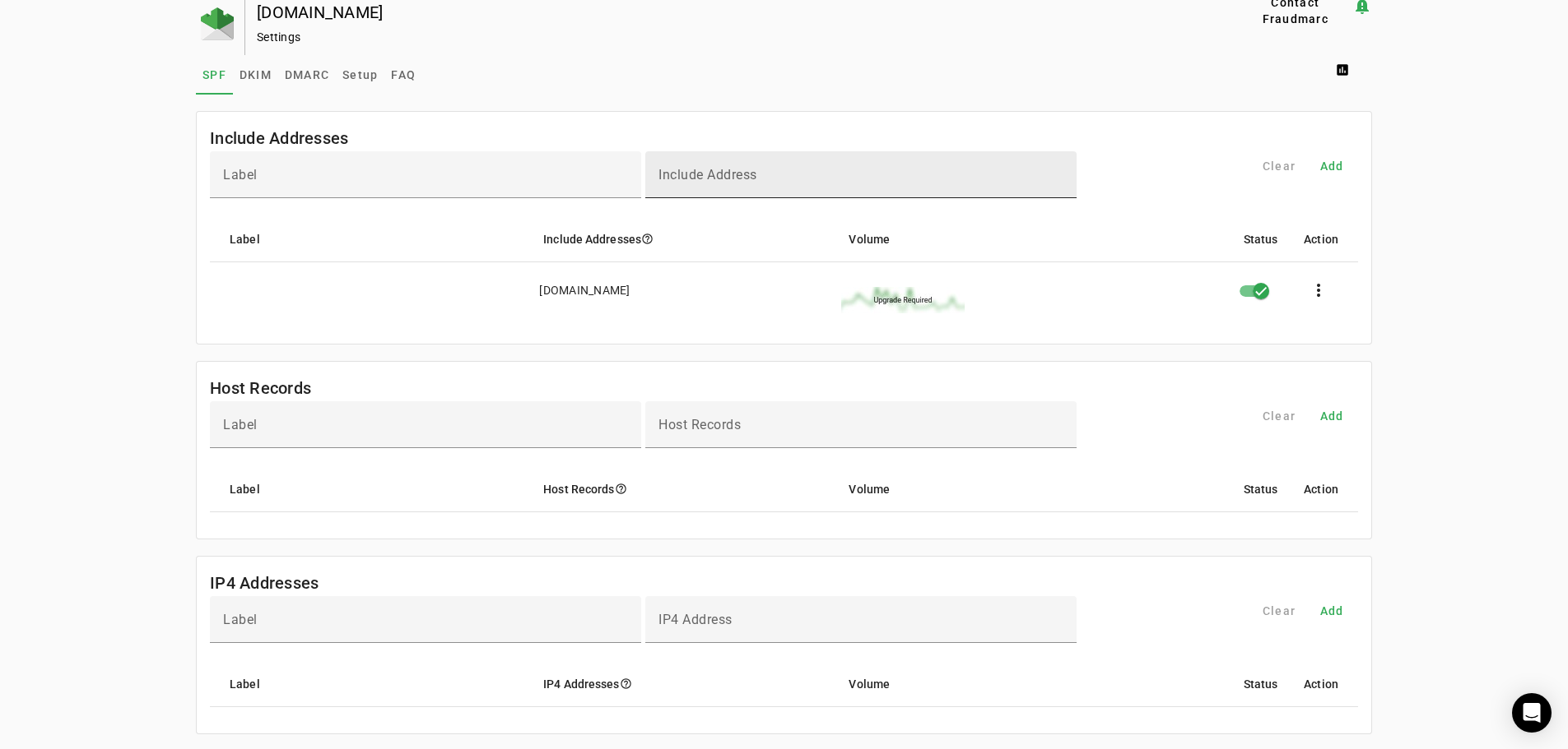
click at [751, 182] on input "Include Address" at bounding box center [861, 181] width 405 height 19
paste input "**********"
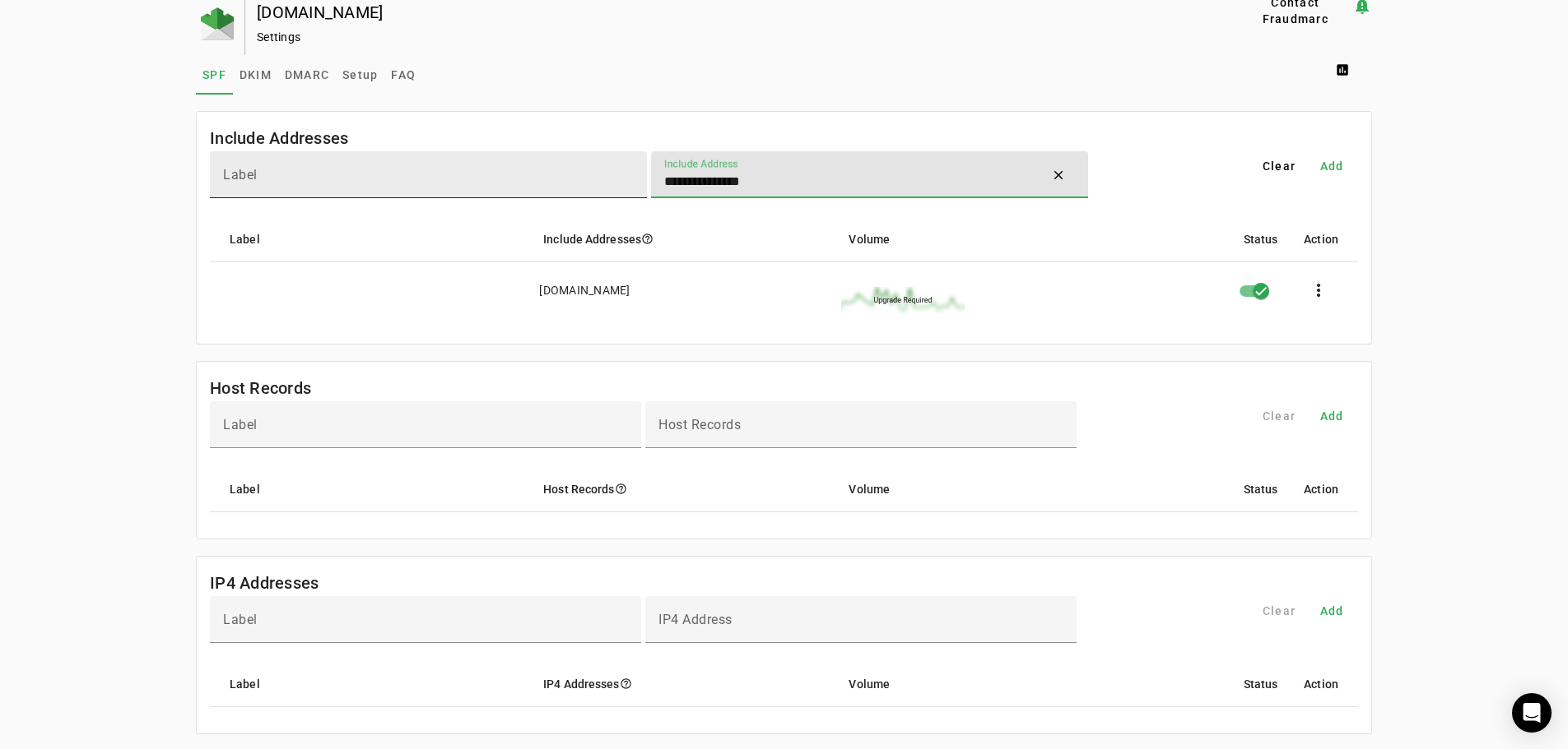
type input "**********"
click at [324, 169] on div "Label" at bounding box center [428, 174] width 411 height 47
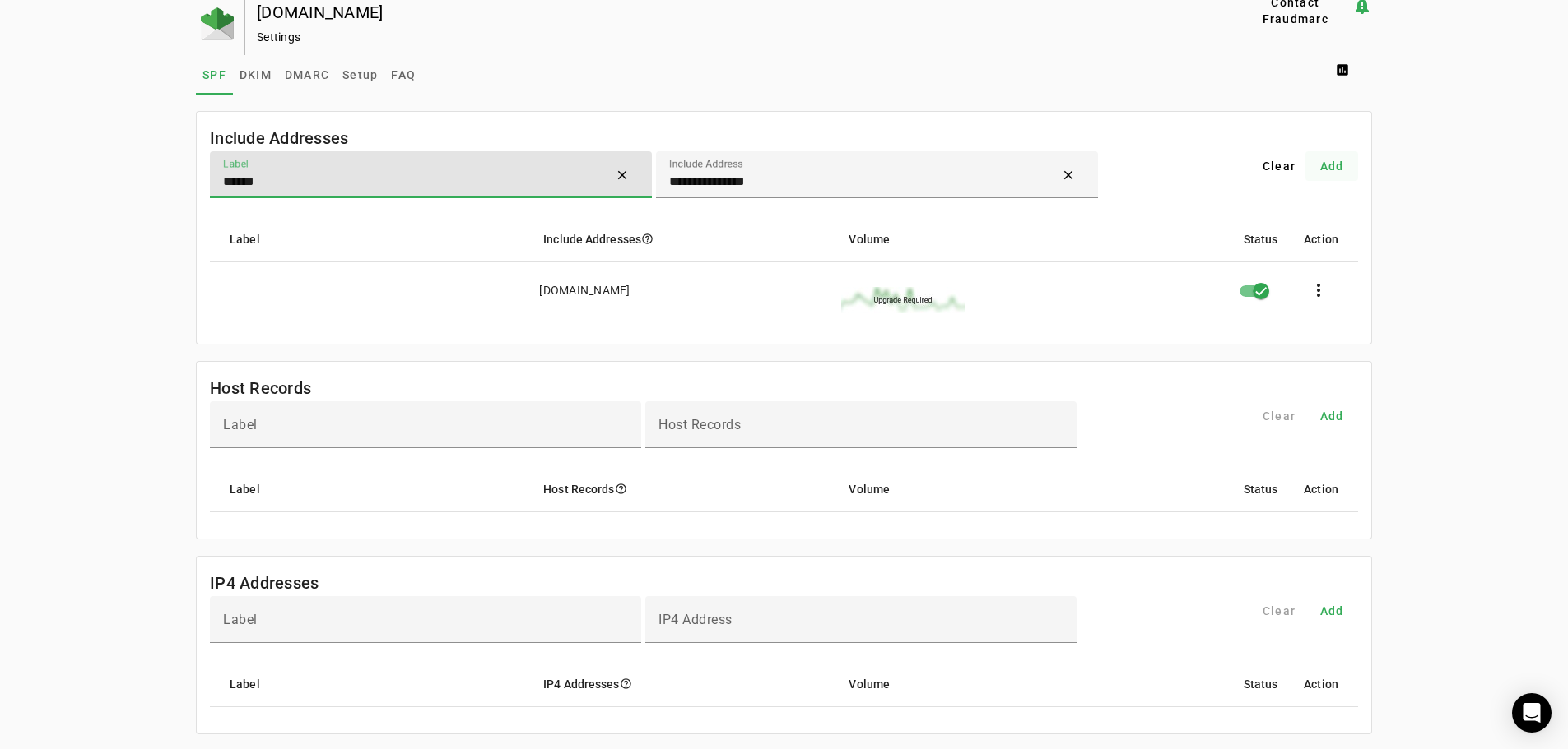
type input "******"
click at [1336, 157] on span at bounding box center [1332, 166] width 53 height 40
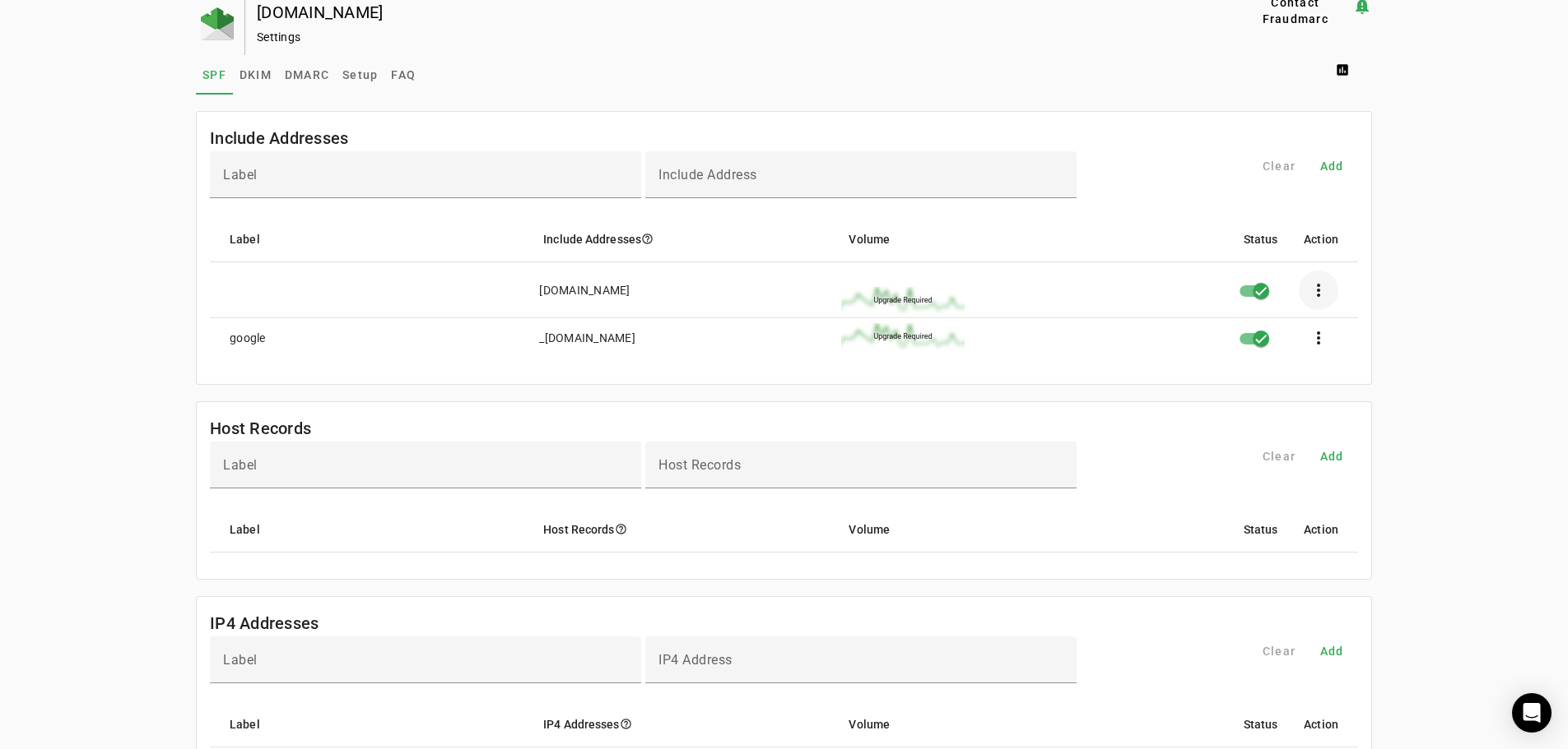
click at [1318, 287] on span at bounding box center [1318, 290] width 40 height 40
click at [1261, 287] on div at bounding box center [784, 374] width 1568 height 749
click at [1249, 288] on div "button" at bounding box center [1260, 291] width 33 height 33
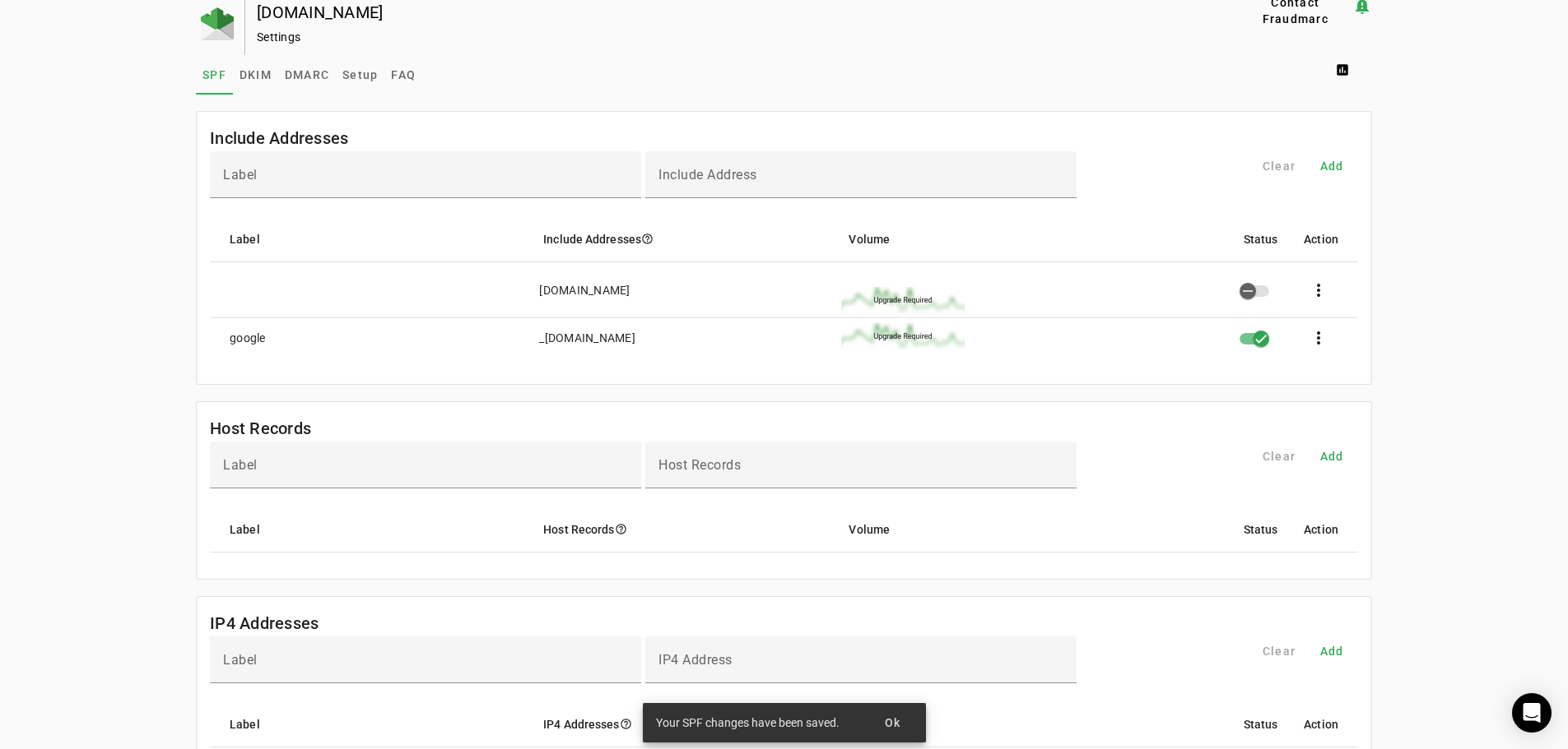
click at [1426, 279] on div "[DOMAIN_NAME] Settings Contact Fraudmarc notification_important Settings SPF DK…" at bounding box center [784, 707] width 1568 height 1424
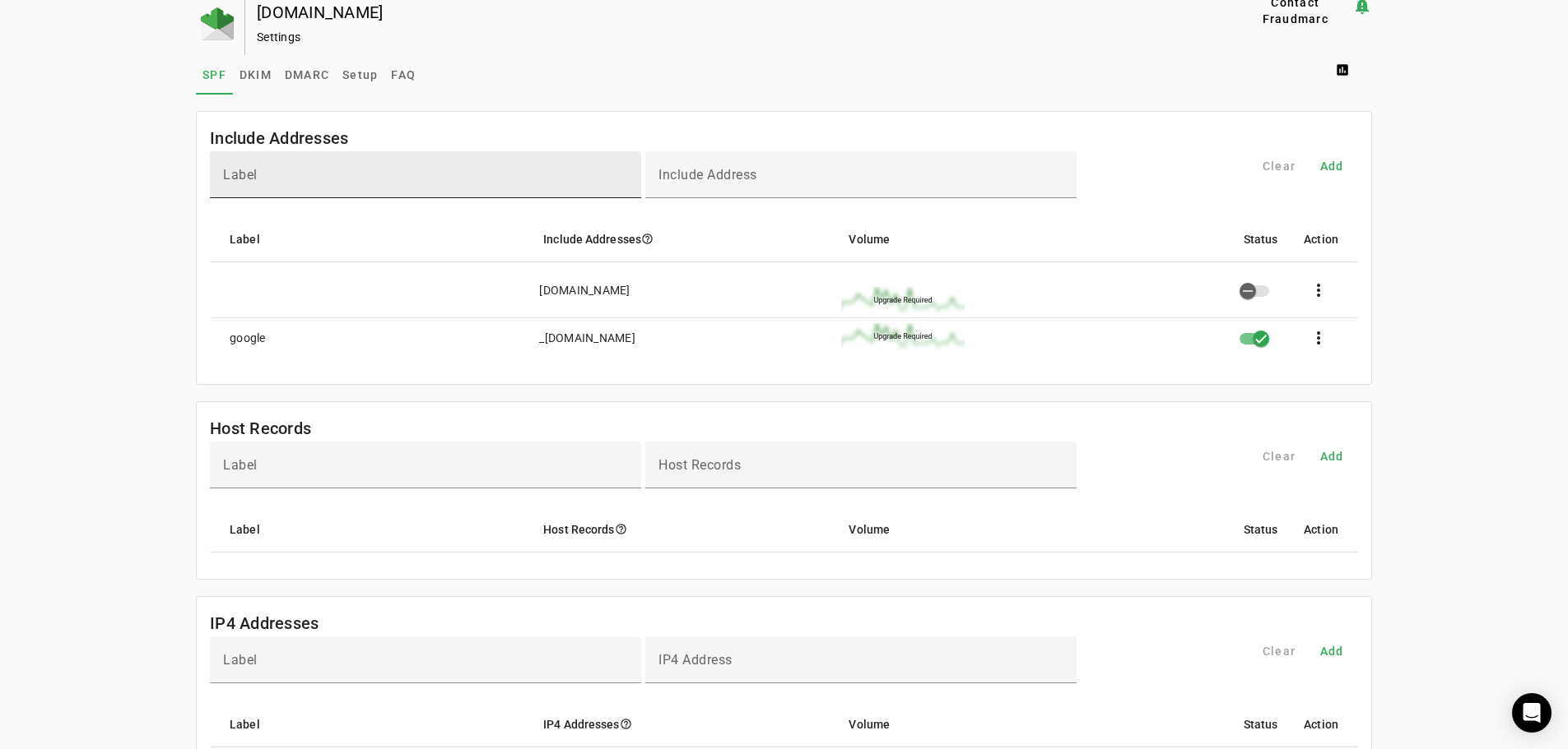
click at [379, 169] on div "Label" at bounding box center [426, 174] width 405 height 47
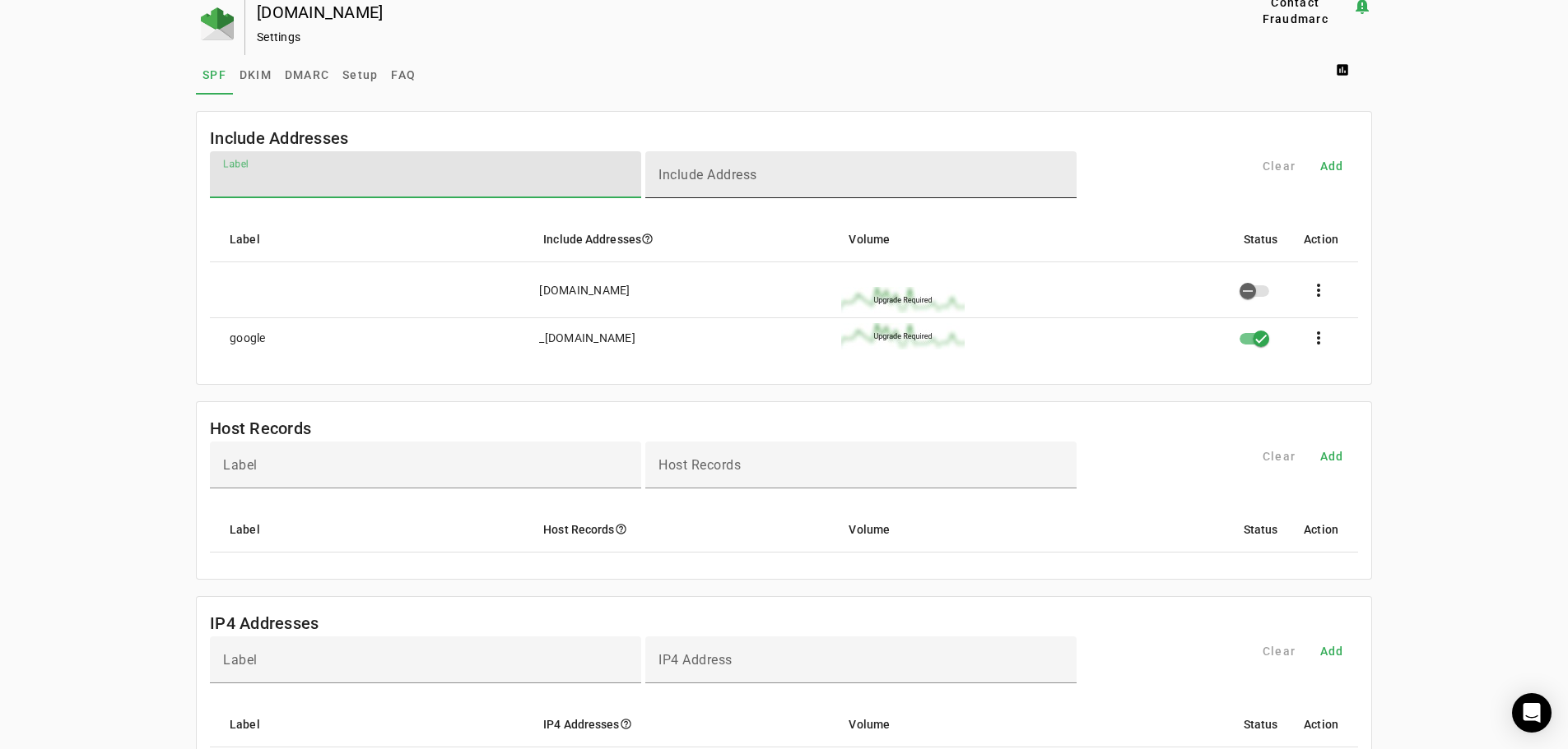
click at [797, 185] on input "Include Address" at bounding box center [861, 181] width 405 height 19
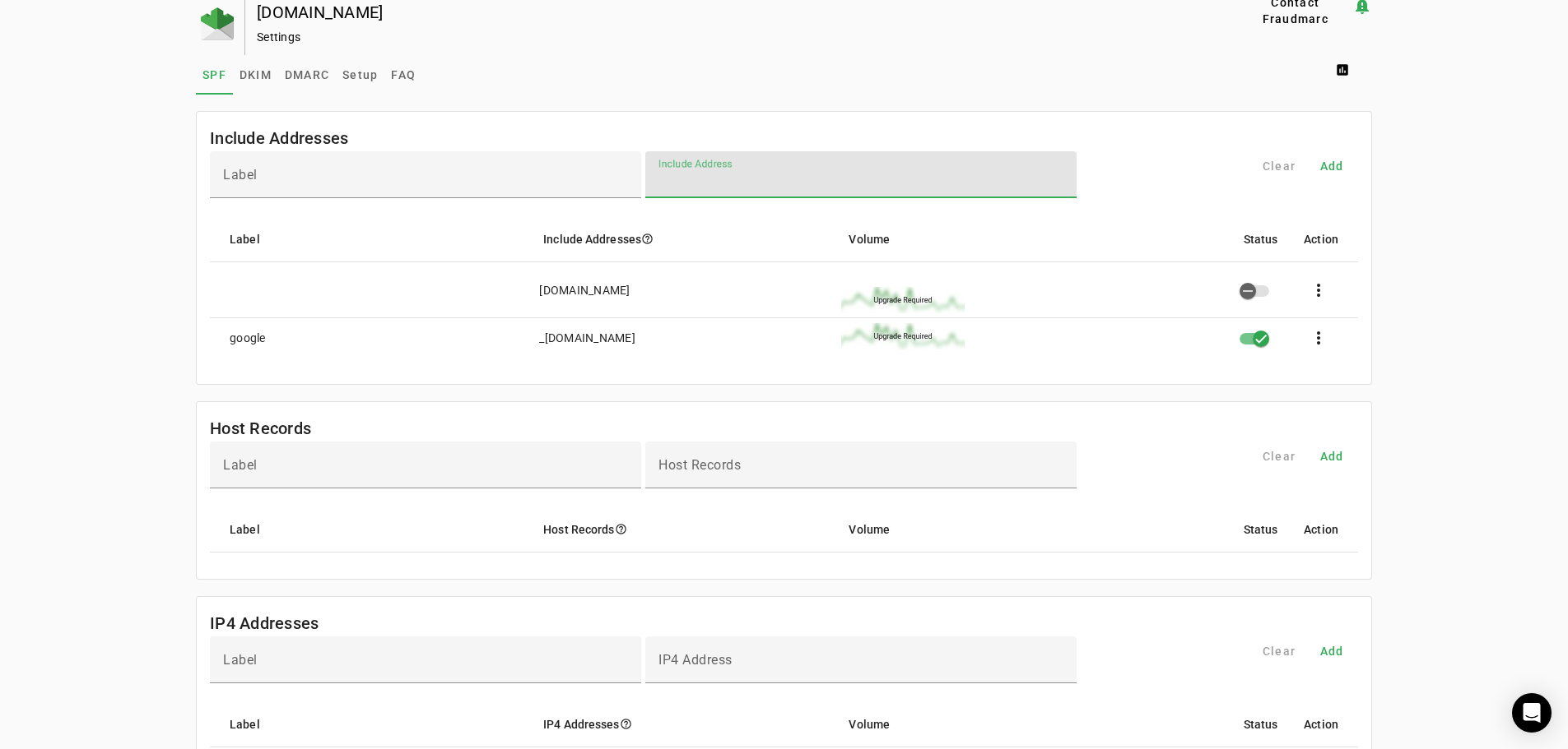
paste input "**********"
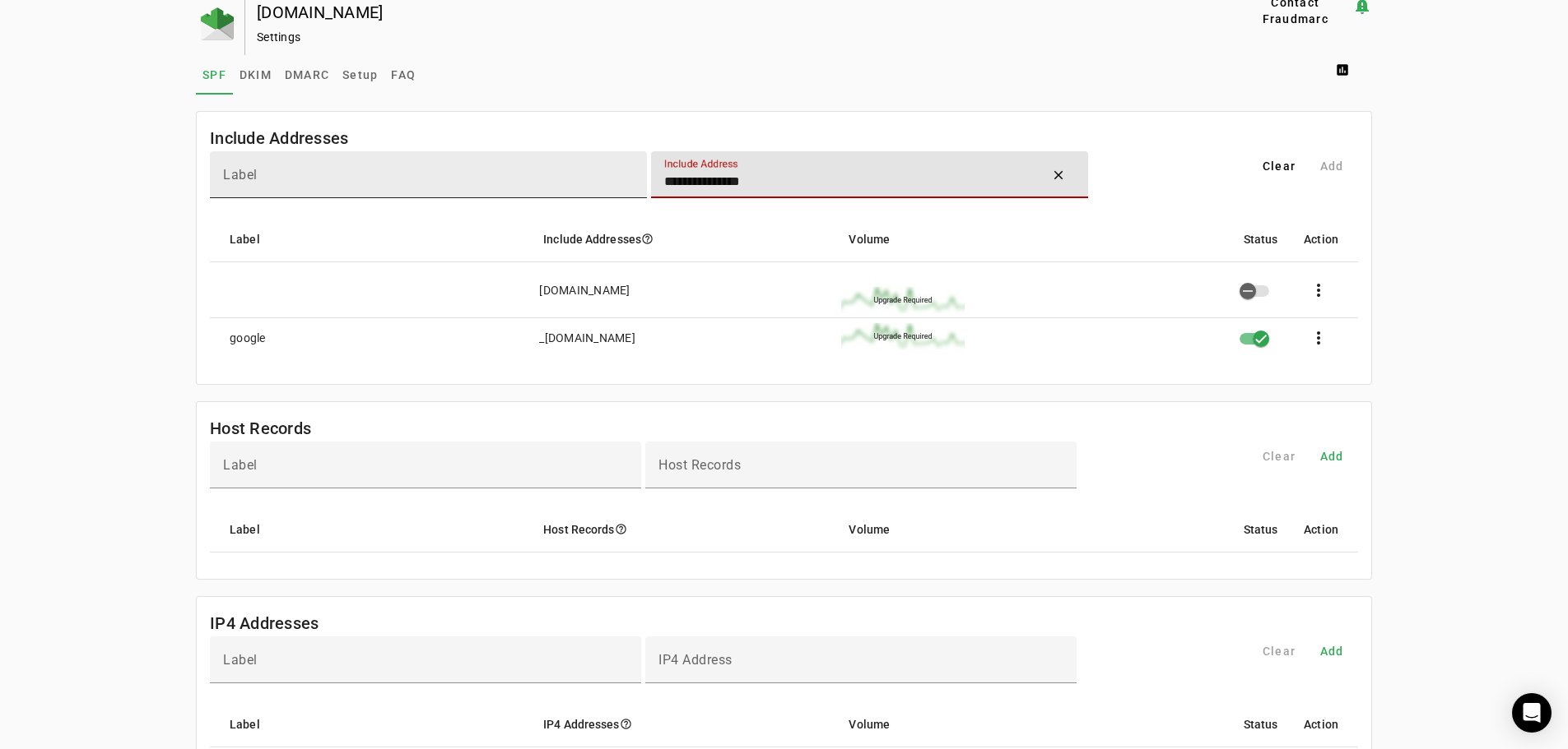
type input "**********"
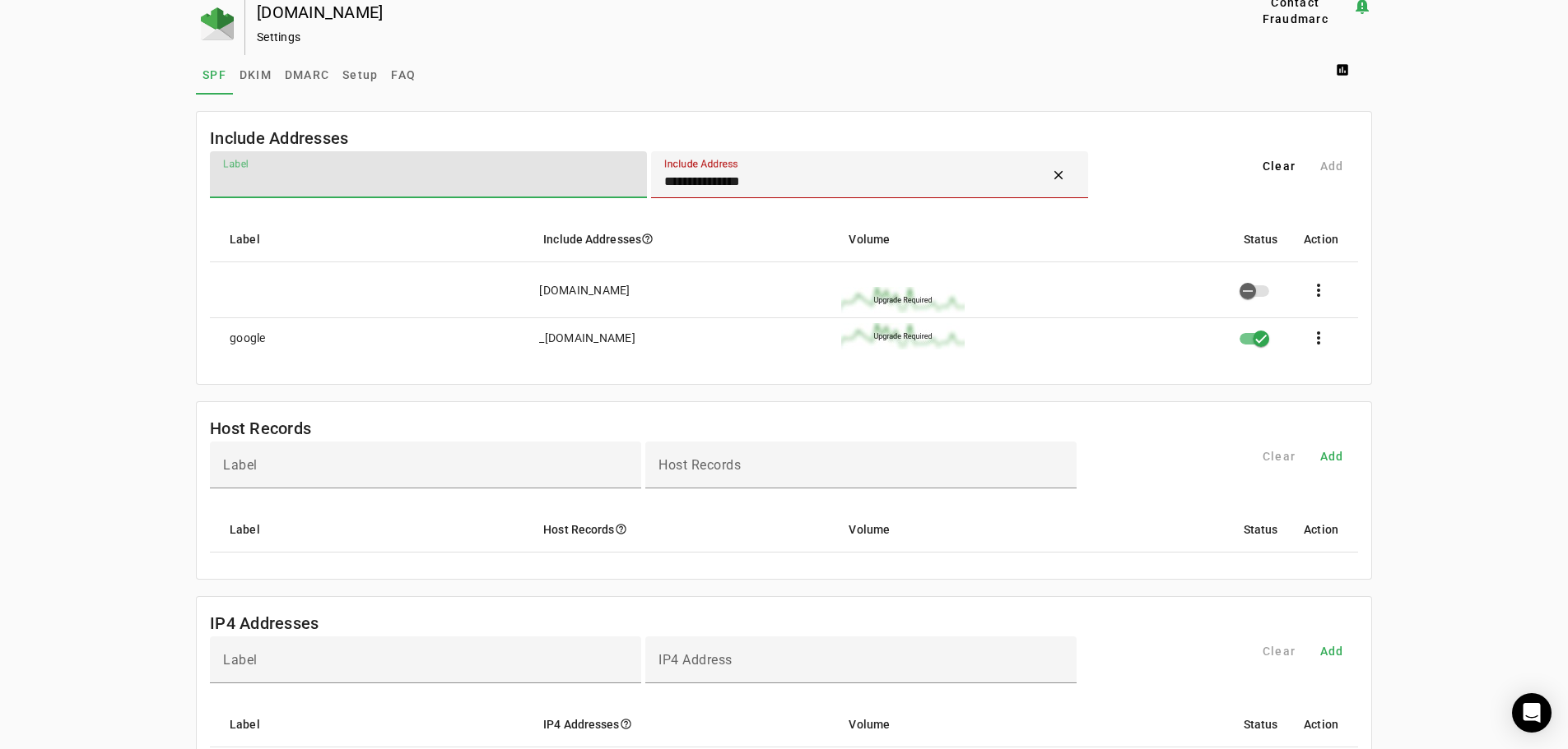
click at [418, 174] on input "Label" at bounding box center [428, 181] width 411 height 19
type input "******"
click at [795, 172] on input "**********" at bounding box center [855, 181] width 373 height 19
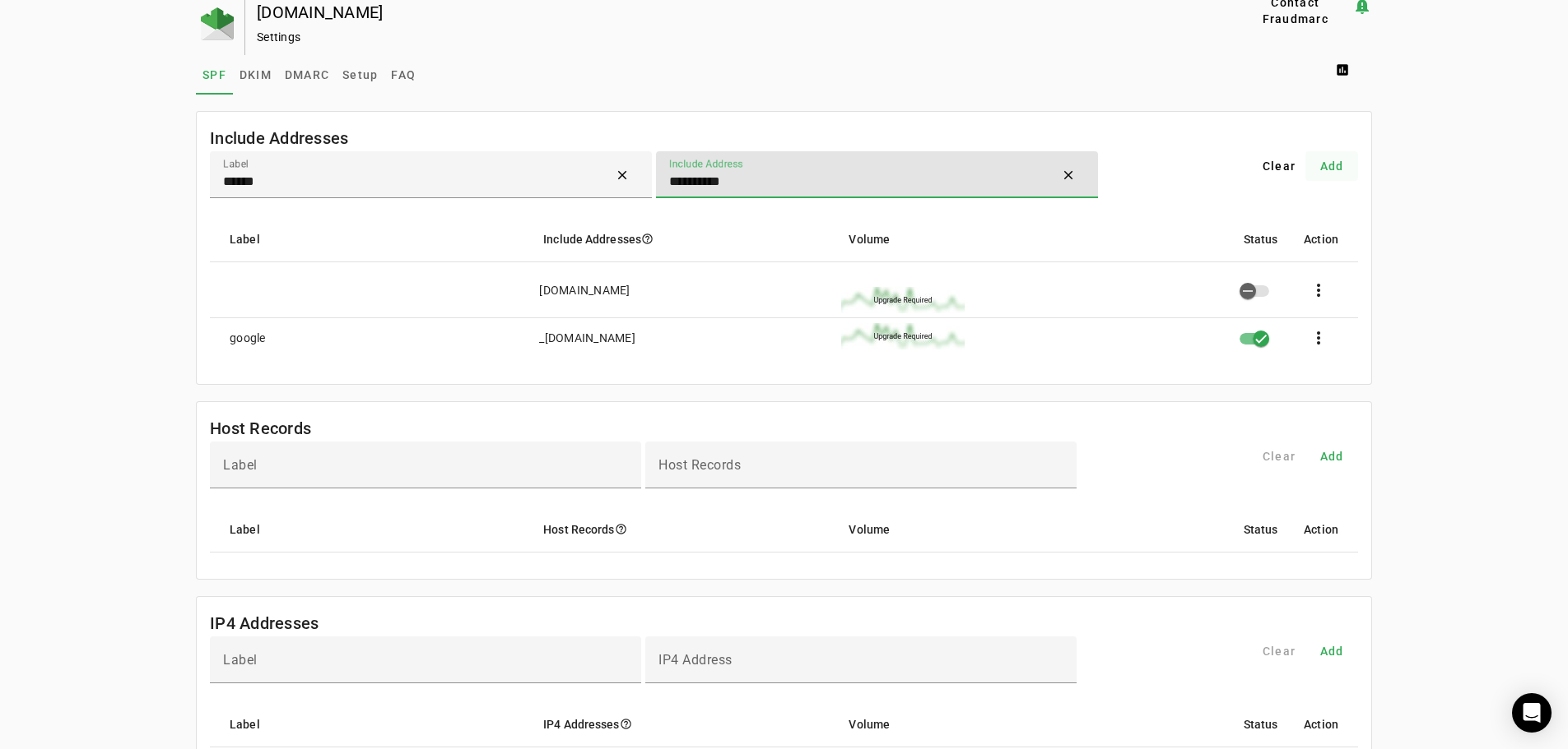
type input "**********"
click at [1333, 157] on span at bounding box center [1332, 166] width 53 height 40
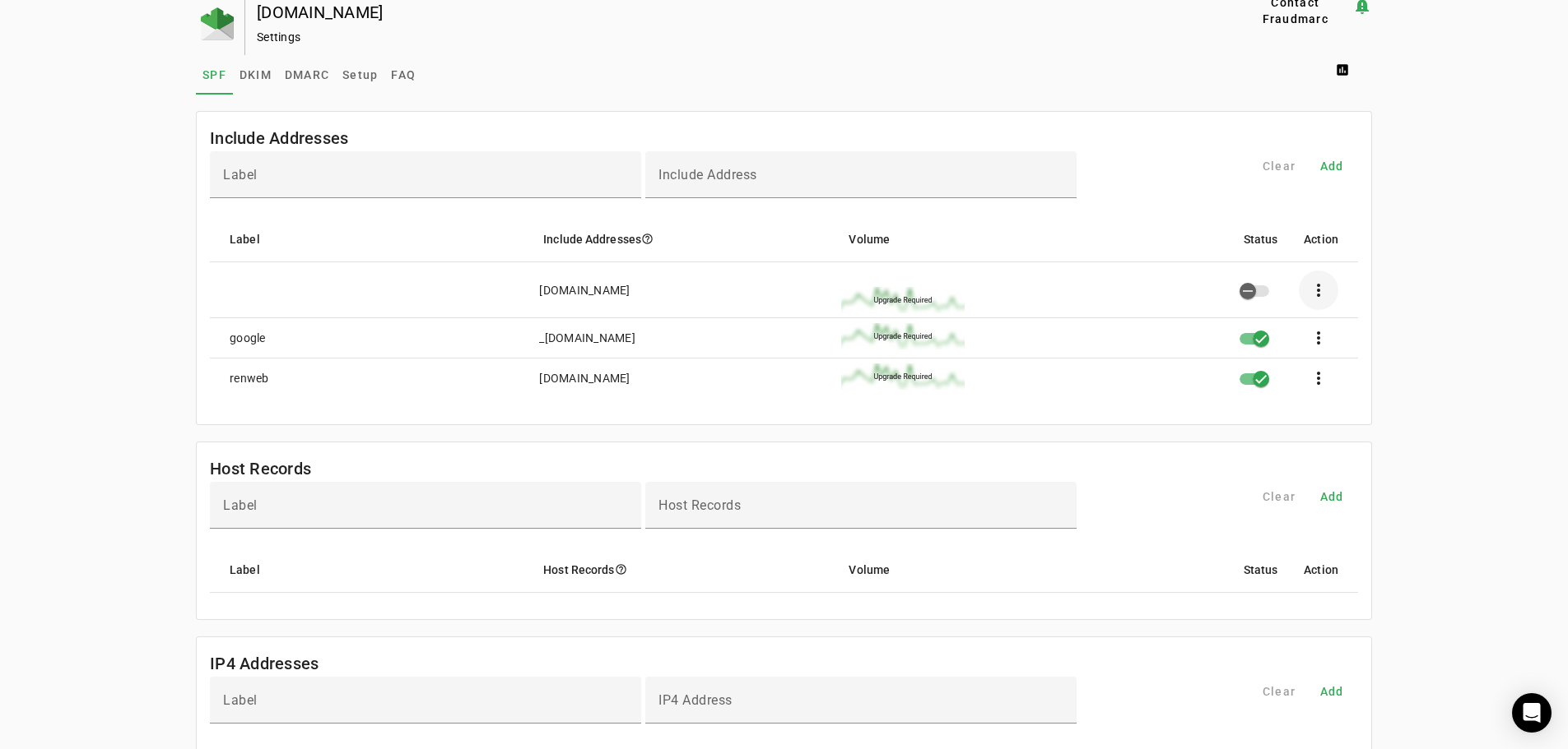
click at [1332, 286] on span at bounding box center [1318, 290] width 40 height 40
click at [1357, 378] on span "Remove" at bounding box center [1374, 375] width 50 height 19
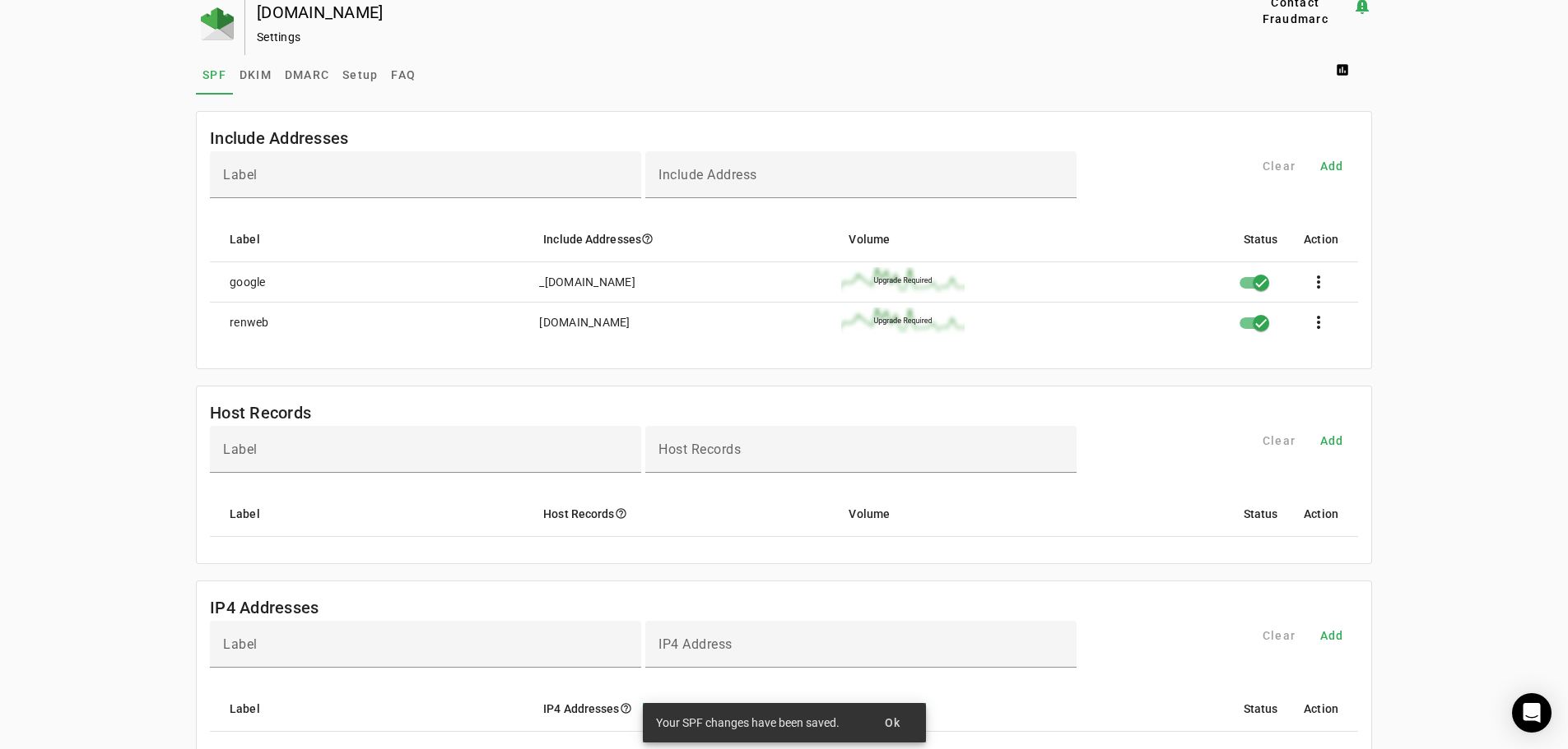
click at [1506, 317] on div "[DOMAIN_NAME] Settings Contact Fraudmarc notification_important Settings SPF DK…" at bounding box center [784, 699] width 1568 height 1408
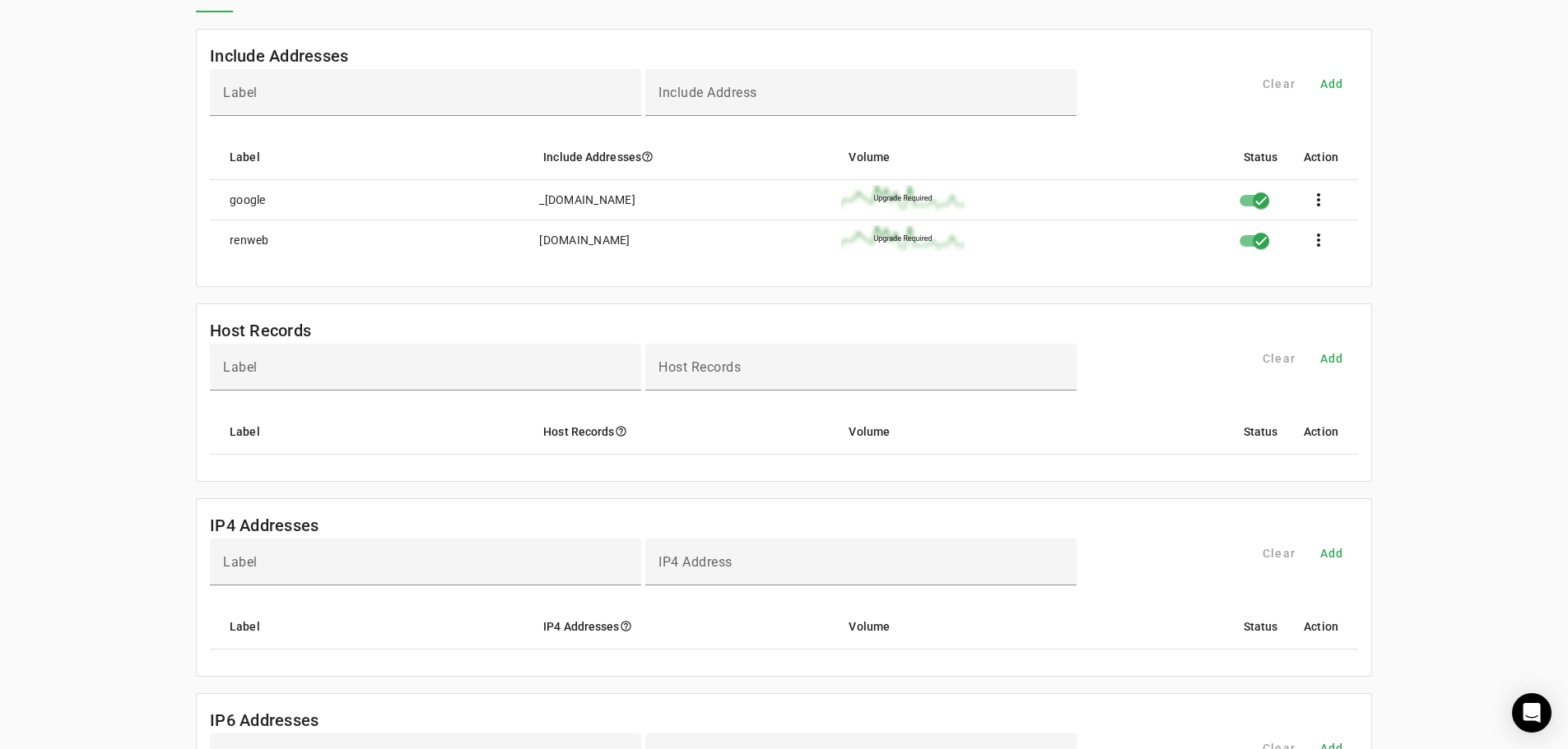
scroll to position [0, 0]
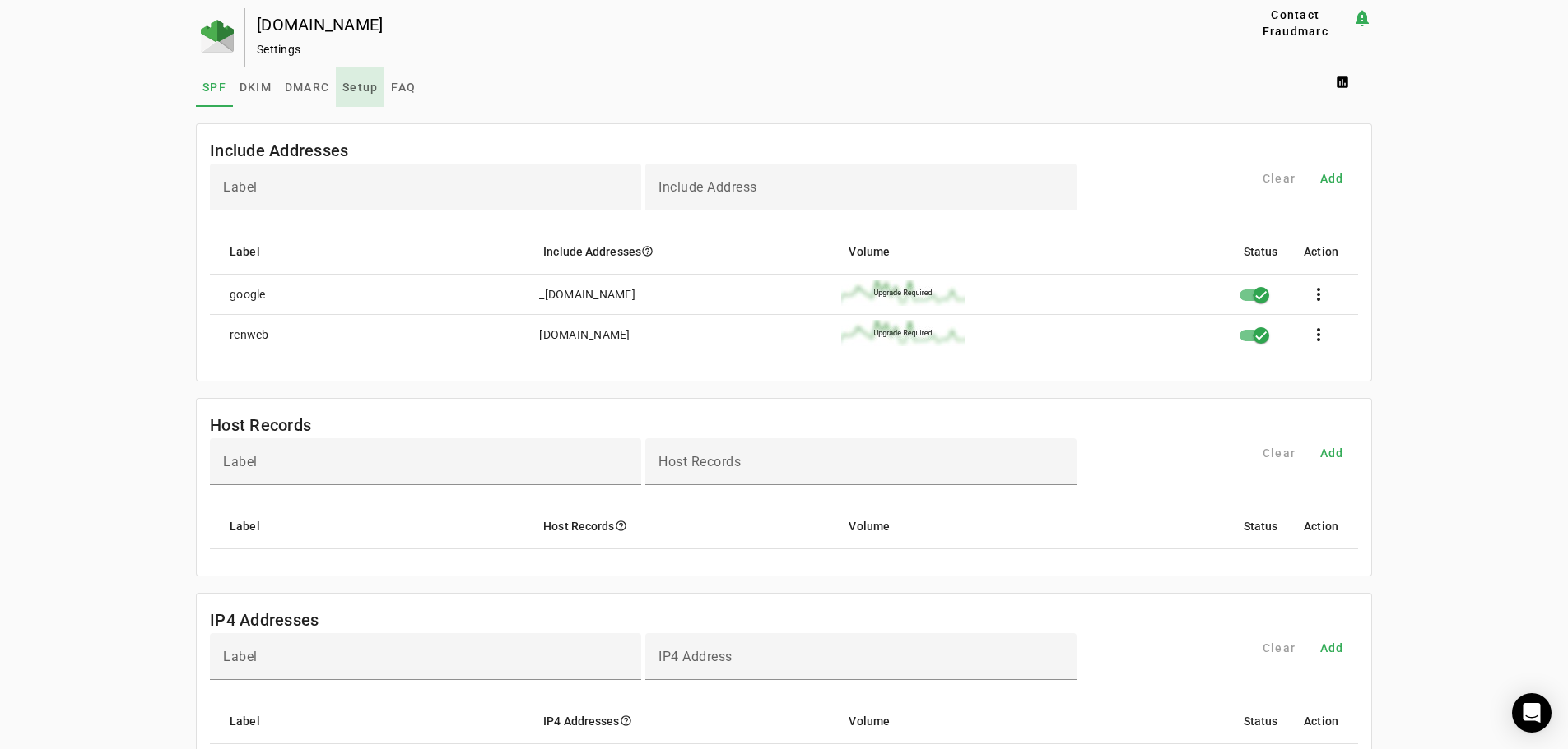
click at [356, 84] on span "Setup" at bounding box center [360, 87] width 35 height 11
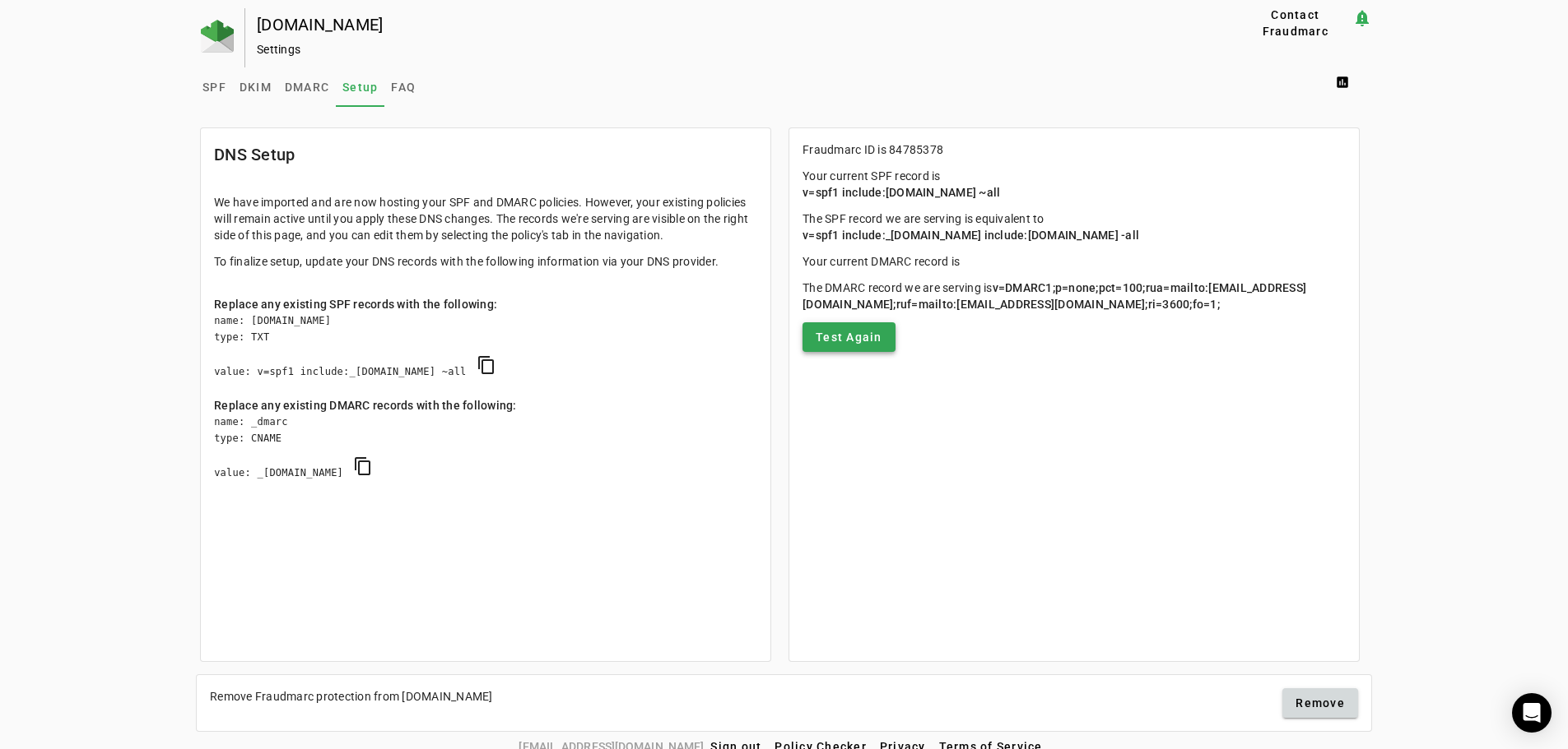
click at [868, 346] on span "Test Again" at bounding box center [849, 337] width 66 height 17
drag, startPoint x: 809, startPoint y: 192, endPoint x: 1003, endPoint y: 187, distance: 194.1
click at [1000, 187] on span "v=spf1 include:[DOMAIN_NAME] ~all" at bounding box center [901, 192] width 197 height 13
click at [981, 496] on mat-card "Fraudmarc ID is 84785378 Your current SPF record is v=spf1 include:[DOMAIN_NAME…" at bounding box center [1073, 394] width 571 height 534
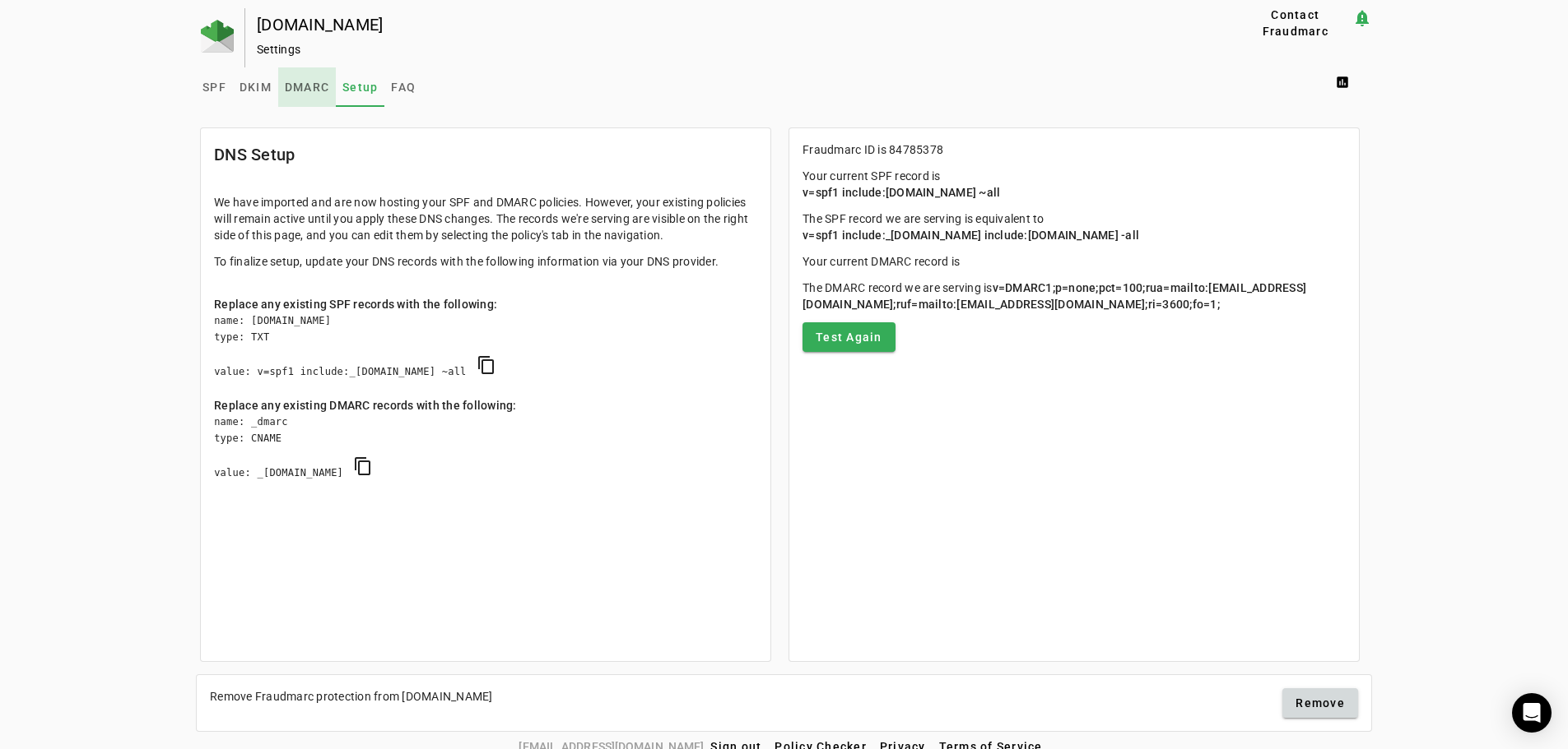
click at [305, 91] on span "DMARC" at bounding box center [307, 87] width 44 height 11
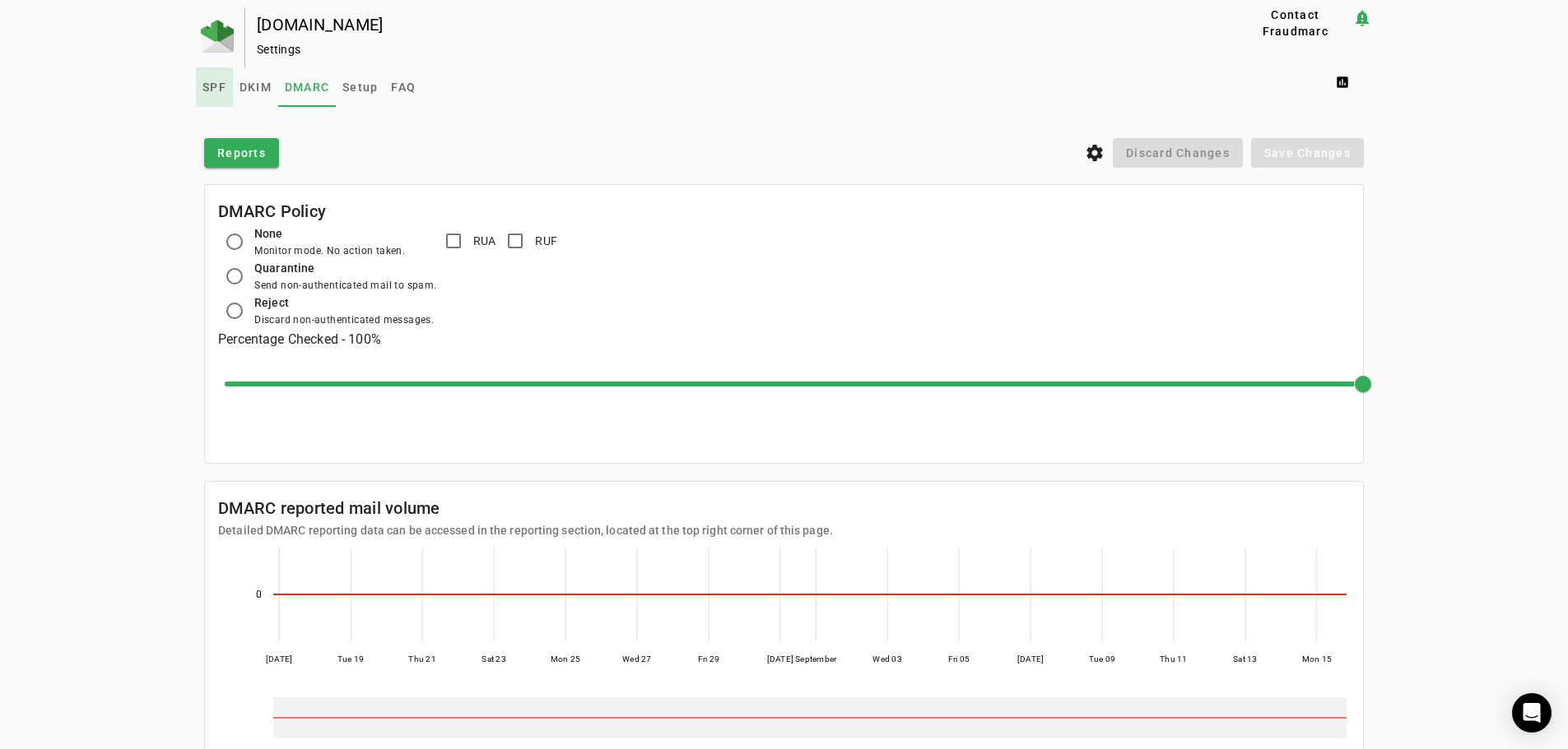
click at [206, 85] on span "SPF" at bounding box center [214, 87] width 24 height 11
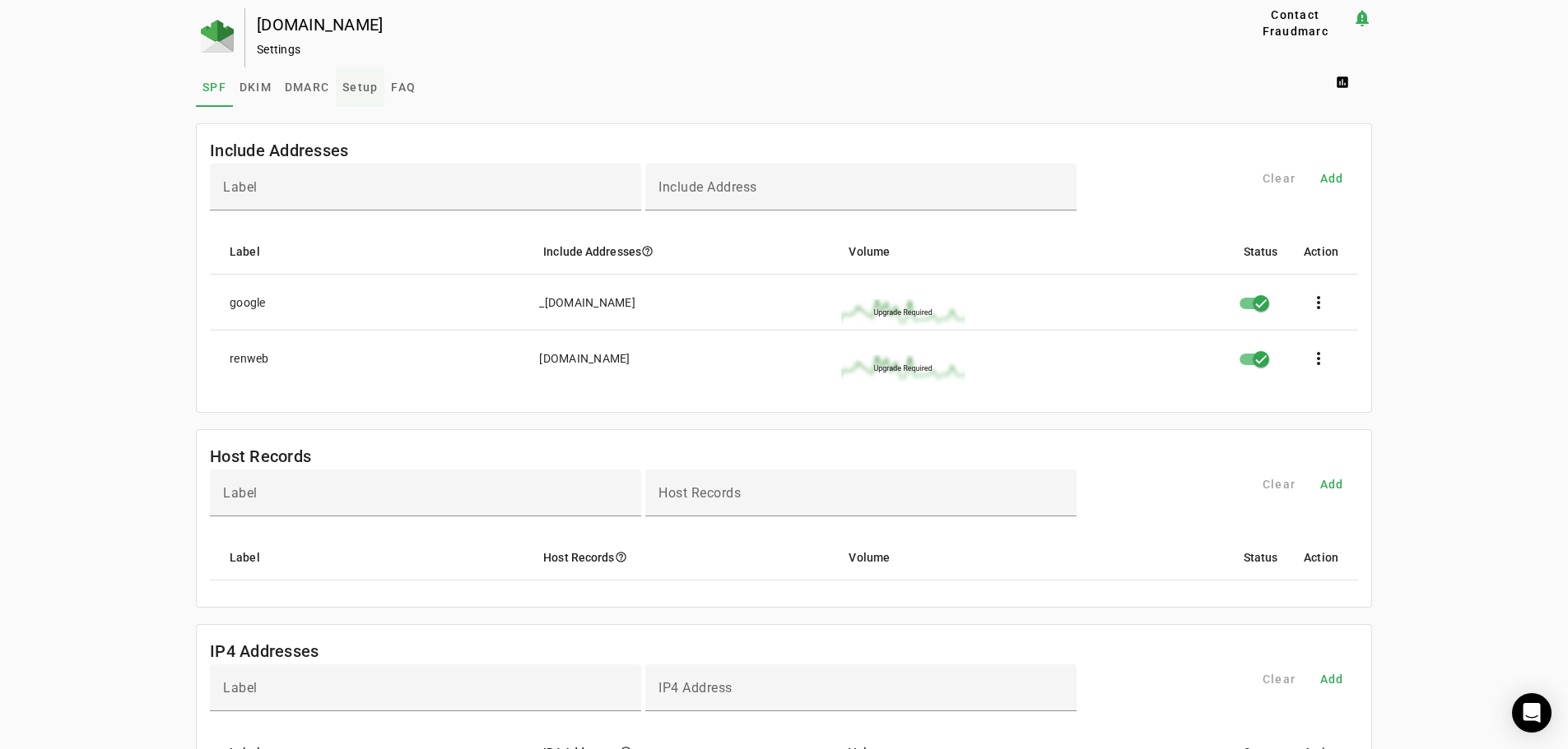
click at [358, 81] on span "Setup" at bounding box center [360, 87] width 35 height 11
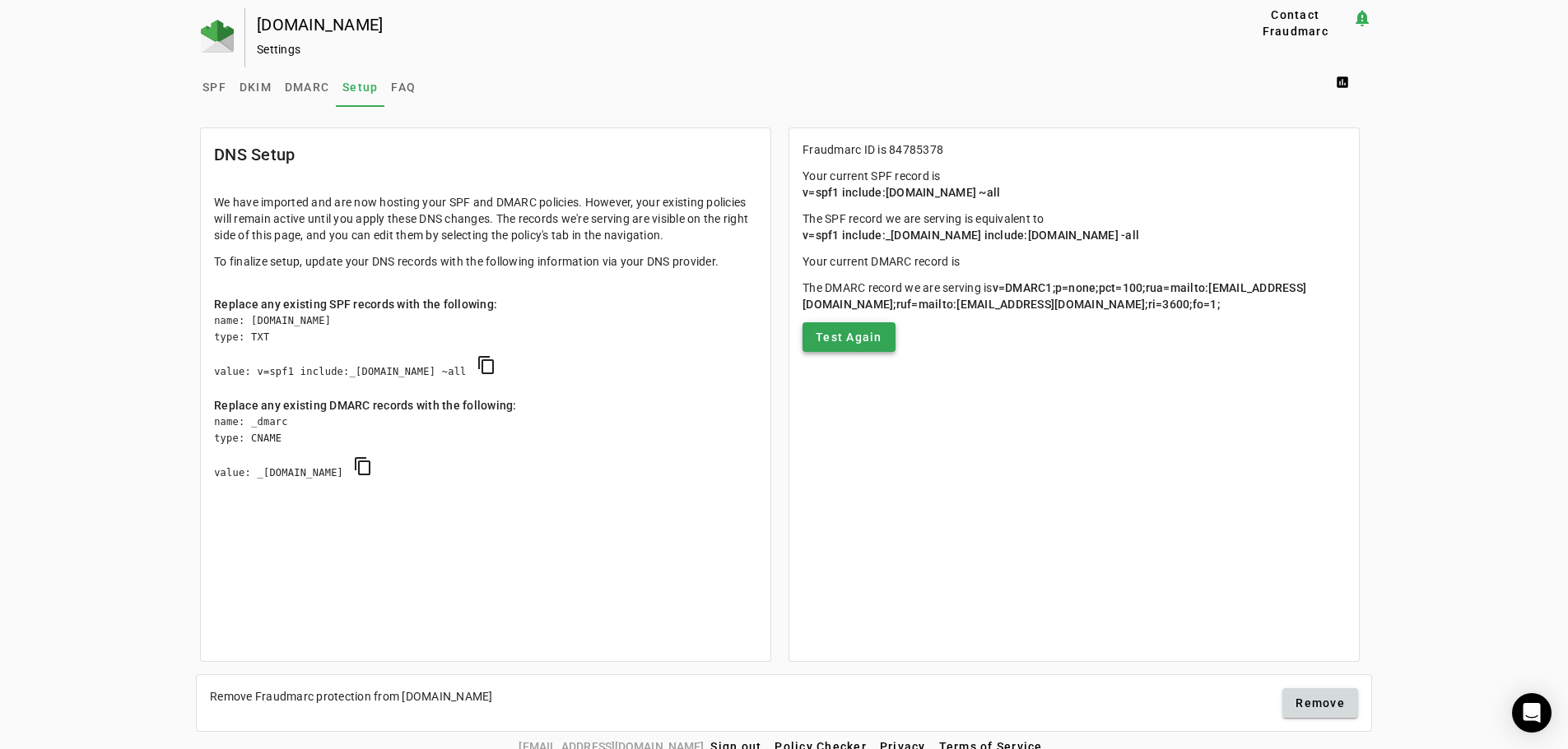
click at [830, 346] on span "Test Again" at bounding box center [849, 337] width 66 height 17
click at [859, 346] on span "Test Again" at bounding box center [849, 337] width 66 height 17
click at [207, 90] on span "SPF" at bounding box center [214, 87] width 24 height 11
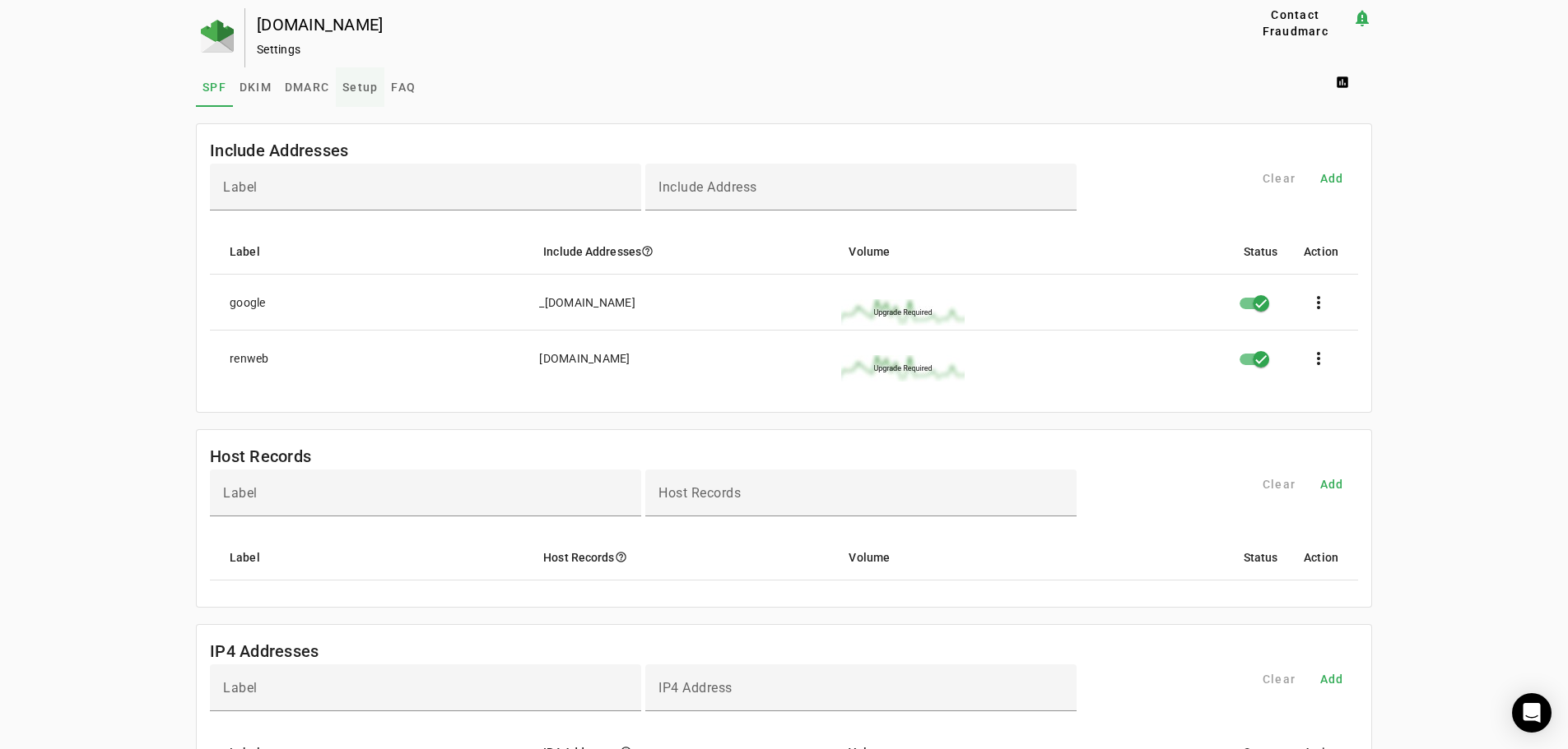
click at [350, 88] on span "Setup" at bounding box center [360, 87] width 35 height 11
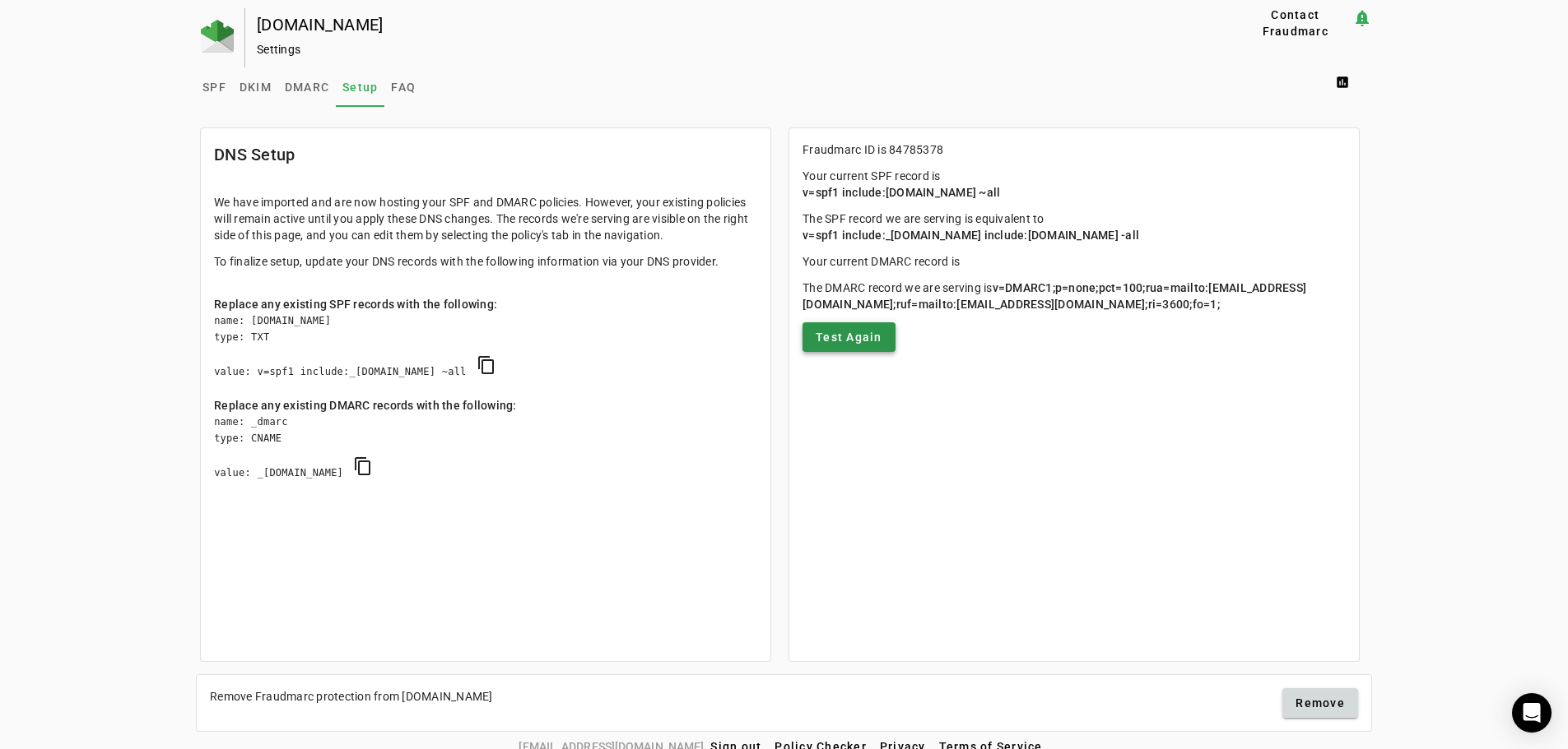
click at [849, 346] on span "Test Again" at bounding box center [849, 337] width 66 height 17
click at [859, 346] on span "Test Again" at bounding box center [849, 337] width 66 height 17
click at [382, 462] on span "copy DMARC" at bounding box center [363, 466] width 40 height 40
click at [540, 460] on div "name: _dmarc type: CNAME value: _[DOMAIN_NAME] content_copy" at bounding box center [486, 456] width 543 height 85
